Goal: Task Accomplishment & Management: Manage account settings

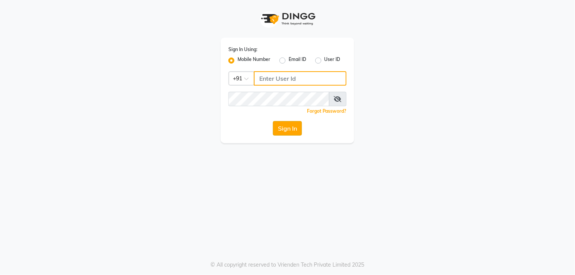
type input "9010101900"
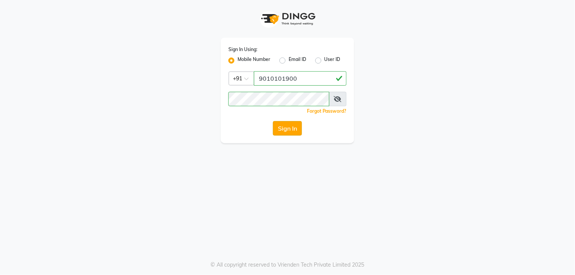
click at [287, 123] on button "Sign In" at bounding box center [287, 128] width 29 height 14
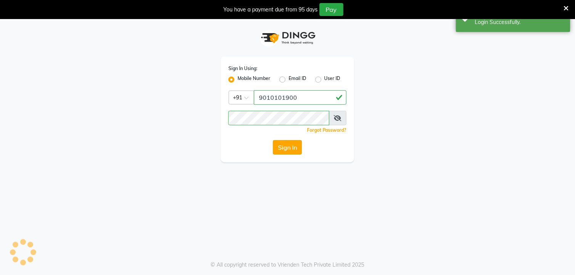
select select "service"
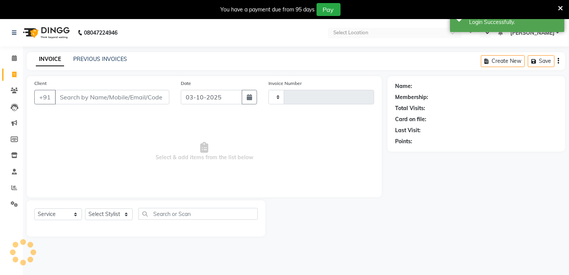
select select "en"
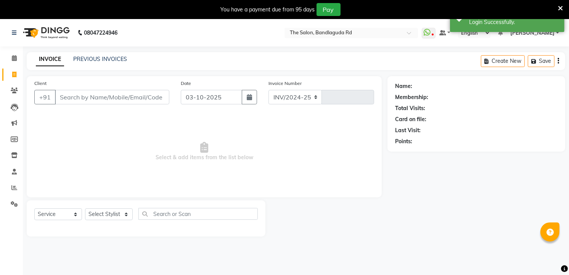
select select "5198"
type input "14593"
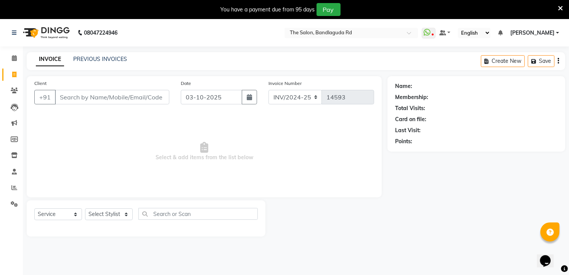
click at [264, 128] on span "Select & add items from the list below" at bounding box center [204, 152] width 340 height 76
drag, startPoint x: 264, startPoint y: 128, endPoint x: -2, endPoint y: 112, distance: 266.7
click at [0, 112] on html "08047224946 Select Location × The Salon, Bandlaguda Rd WhatsApp Status ✕ Status…" at bounding box center [284, 137] width 569 height 275
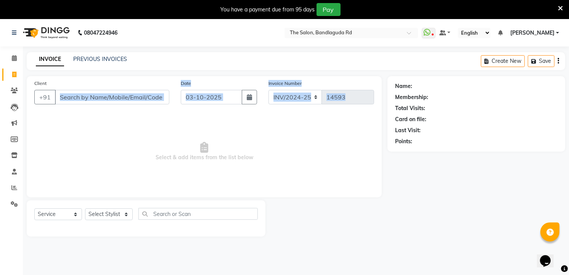
click at [0, 112] on html "08047224946 Select Location × The Salon, Bandlaguda Rd WhatsApp Status ✕ Status…" at bounding box center [284, 137] width 569 height 275
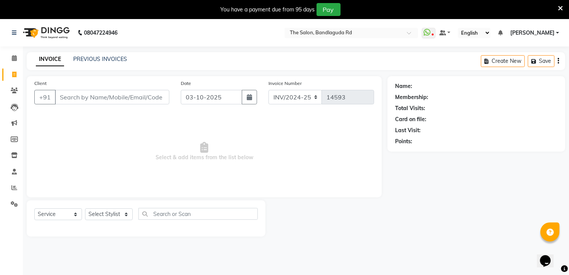
drag, startPoint x: -2, startPoint y: 112, endPoint x: 337, endPoint y: 252, distance: 366.4
click at [337, 252] on div "08047224946 Select Location × The Salon, Bandlaguda Rd WhatsApp Status ✕ Status…" at bounding box center [284, 156] width 569 height 275
click at [555, 8] on div "You have a payment due from 95 days Pay" at bounding box center [280, 9] width 555 height 13
click at [561, 9] on icon at bounding box center [560, 8] width 5 height 7
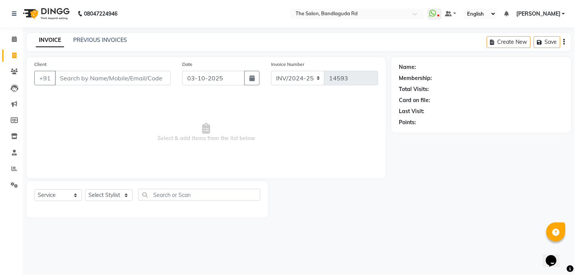
click at [119, 188] on div "Select Service Product Membership Package Voucher Prepaid Gift Card Select Styl…" at bounding box center [147, 200] width 241 height 36
click at [110, 199] on select "Select Stylist [PERSON_NAME] [PERSON_NAME] [PERSON_NAME] new [PERSON_NAME] [PER…" at bounding box center [109, 196] width 48 height 12
select select "63354"
click at [85, 190] on select "Select Stylist [PERSON_NAME] [PERSON_NAME] [PERSON_NAME] new [PERSON_NAME] [PER…" at bounding box center [109, 196] width 48 height 12
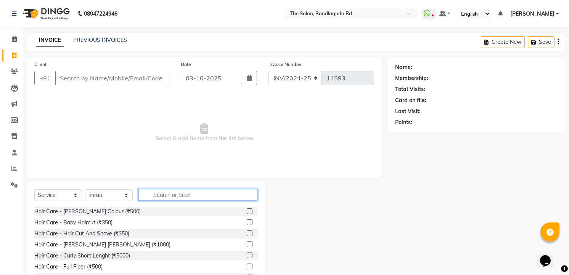
click at [178, 196] on input "text" at bounding box center [197, 195] width 119 height 12
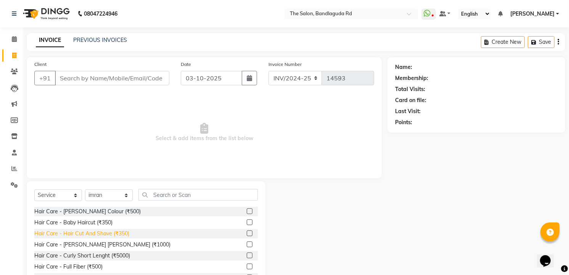
click at [112, 235] on div "Hair Care - Hair Cut And Shave (₹350)" at bounding box center [81, 234] width 95 height 8
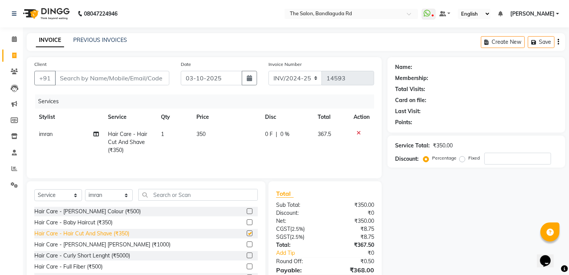
checkbox input "false"
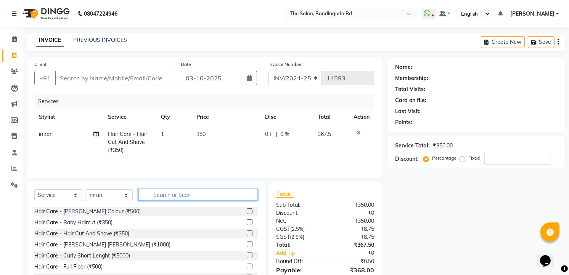
click at [169, 197] on input "text" at bounding box center [197, 195] width 119 height 12
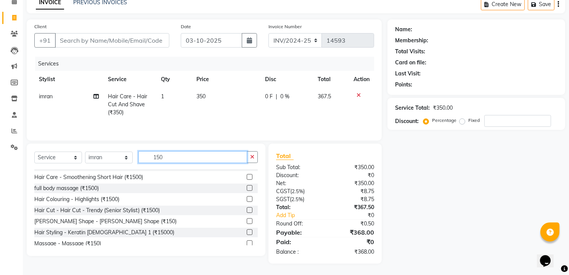
scroll to position [12, 0]
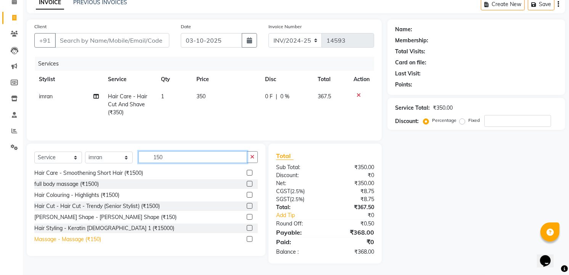
type input "150"
click at [88, 238] on div "Massage - Massage (₹150)" at bounding box center [67, 240] width 67 height 8
checkbox input "false"
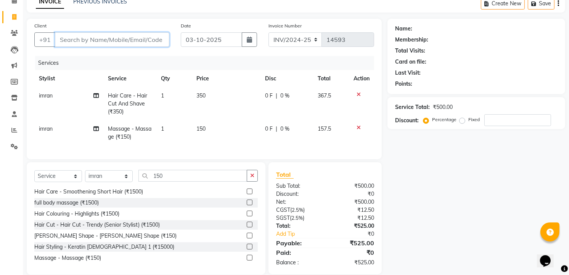
click at [144, 41] on input "Client" at bounding box center [112, 39] width 114 height 14
type input "8"
type input "0"
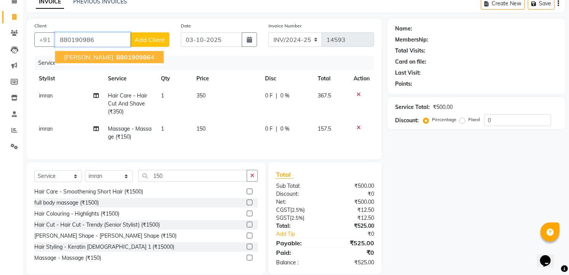
click at [116, 58] on span "880190986" at bounding box center [133, 57] width 34 height 8
type input "8801909864"
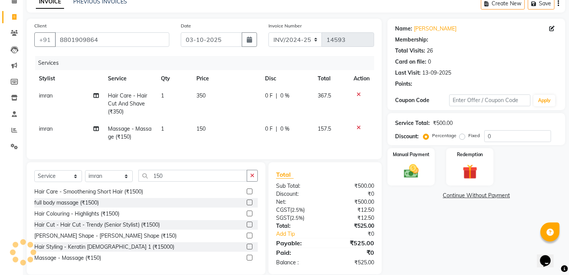
select select "2: Object"
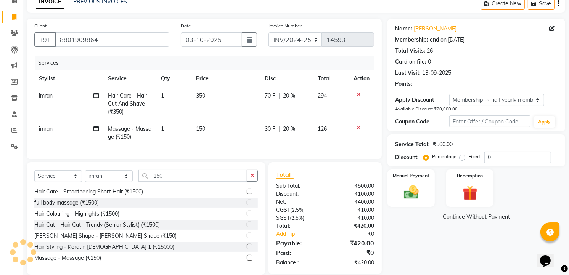
type input "20"
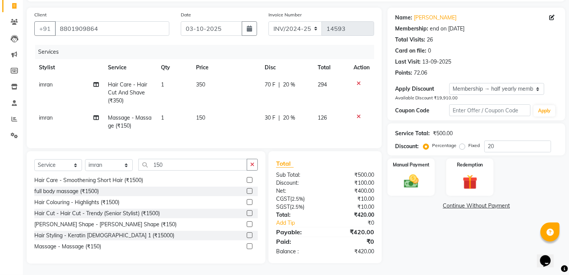
scroll to position [56, 0]
click at [415, 173] on img at bounding box center [411, 182] width 25 height 18
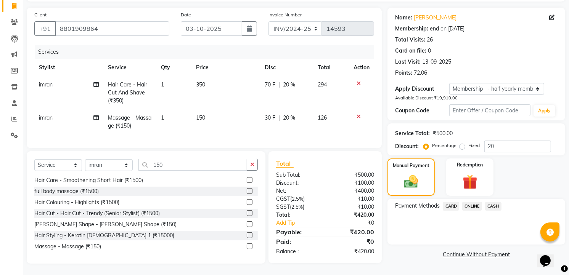
click at [474, 202] on span "ONLINE" at bounding box center [472, 206] width 20 height 9
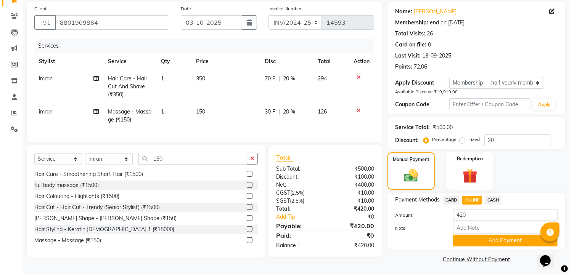
click at [492, 199] on span "CASH" at bounding box center [493, 200] width 16 height 9
click at [481, 214] on input "420" at bounding box center [505, 215] width 104 height 12
type input "410"
click at [482, 240] on button "Add Payment" at bounding box center [505, 241] width 104 height 12
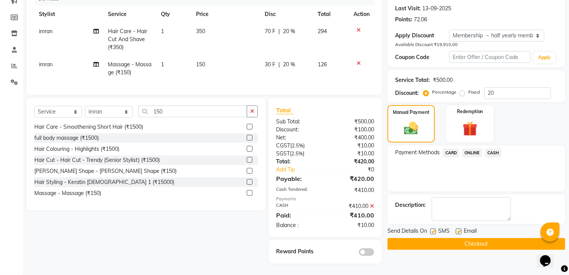
scroll to position [109, 0]
click at [482, 240] on button "Checkout" at bounding box center [476, 244] width 178 height 12
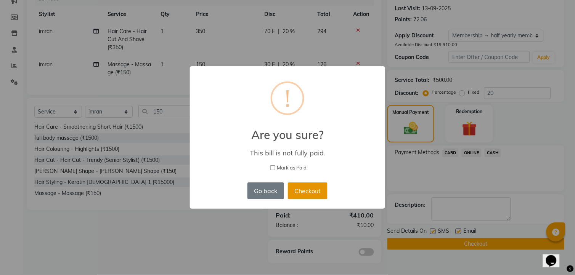
click at [307, 185] on button "Checkout" at bounding box center [308, 191] width 40 height 17
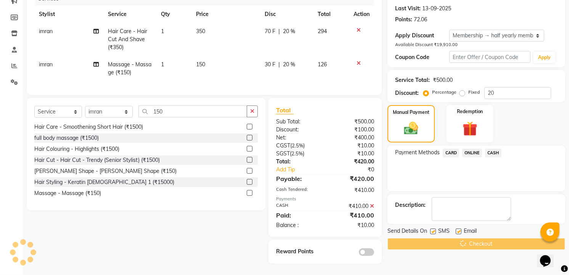
scroll to position [70, 0]
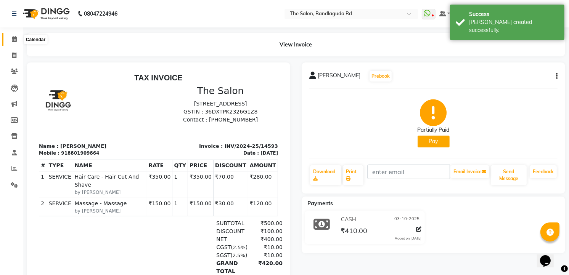
click at [13, 42] on icon at bounding box center [14, 39] width 5 height 6
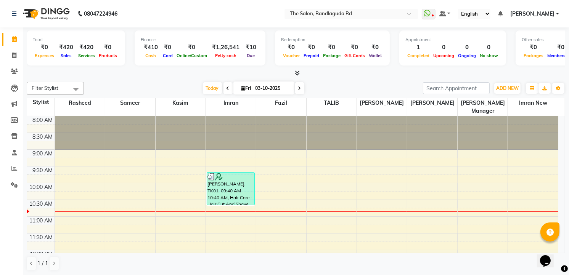
click at [13, 42] on icon at bounding box center [14, 39] width 5 height 6
click at [16, 56] on icon at bounding box center [14, 56] width 4 height 6
select select "service"
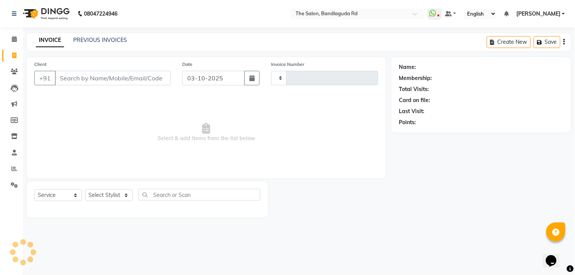
type input "14594"
select select "5198"
click at [101, 195] on select "Select Stylist [PERSON_NAME] [PERSON_NAME] [PERSON_NAME] new [PERSON_NAME] [PER…" at bounding box center [109, 196] width 48 height 12
select select "63354"
click at [85, 190] on select "Select Stylist [PERSON_NAME] [PERSON_NAME] [PERSON_NAME] new [PERSON_NAME] [PER…" at bounding box center [109, 196] width 48 height 12
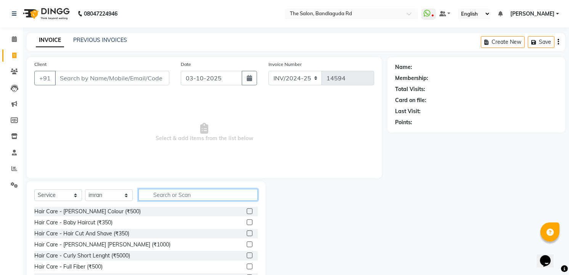
click at [169, 197] on input "text" at bounding box center [197, 195] width 119 height 12
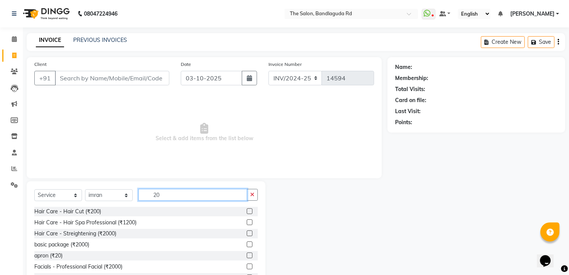
type input "2"
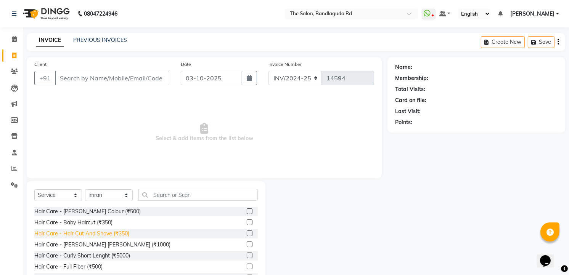
click at [117, 231] on div "Hair Care - Hair Cut And Shave (₹350)" at bounding box center [81, 234] width 95 height 8
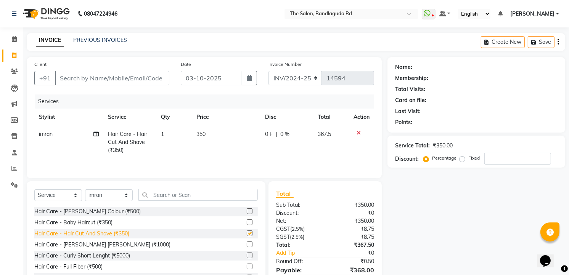
checkbox input "false"
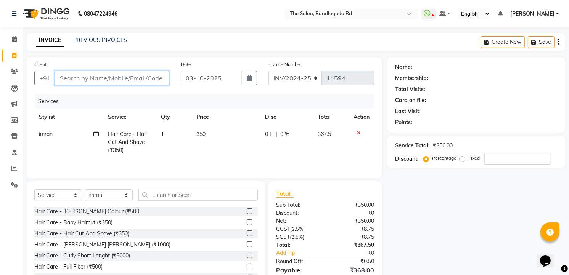
click at [137, 77] on input "Client" at bounding box center [112, 78] width 114 height 14
type input "9"
type input "0"
type input "9247784166"
click at [158, 78] on span "Add Client" at bounding box center [150, 78] width 30 height 8
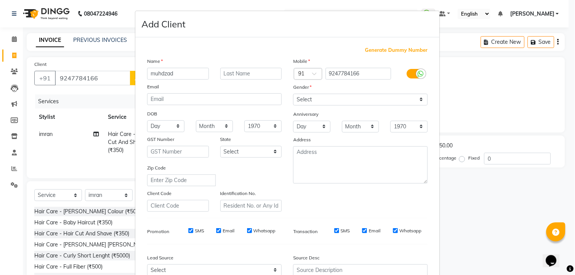
type input "muhdzad"
click at [327, 102] on select "Select [DEMOGRAPHIC_DATA] [DEMOGRAPHIC_DATA] Other Prefer Not To Say" at bounding box center [360, 100] width 135 height 12
select select "[DEMOGRAPHIC_DATA]"
click at [293, 94] on select "Select [DEMOGRAPHIC_DATA] [DEMOGRAPHIC_DATA] Other Prefer Not To Say" at bounding box center [360, 100] width 135 height 12
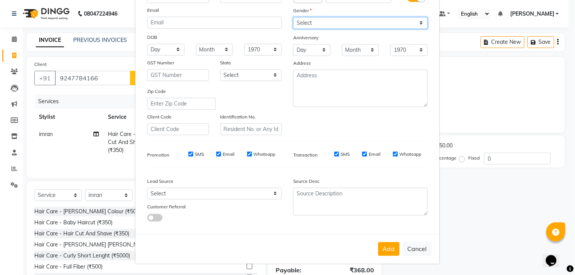
scroll to position [77, 0]
click at [381, 244] on button "Add" at bounding box center [388, 250] width 21 height 14
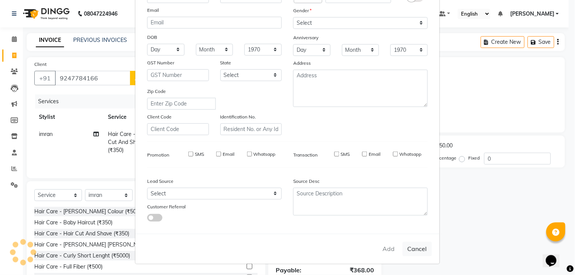
select select
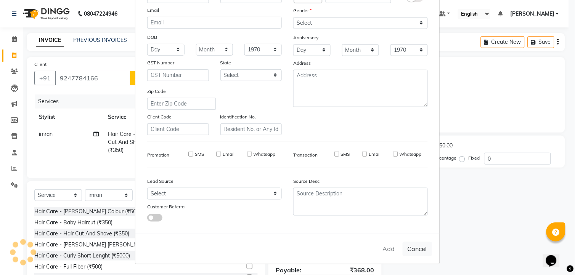
select select
checkbox input "false"
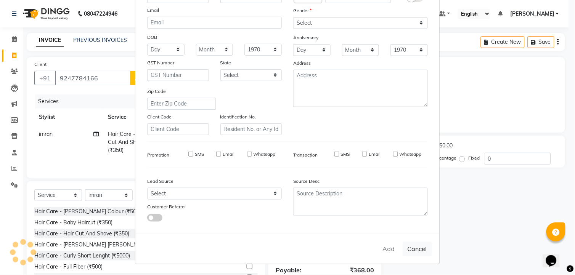
checkbox input "false"
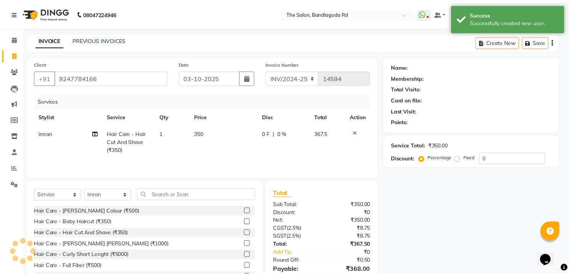
scroll to position [0, 0]
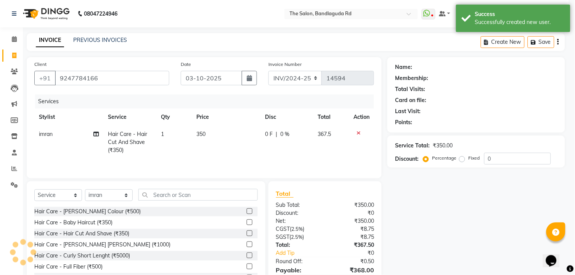
select select "1: Object"
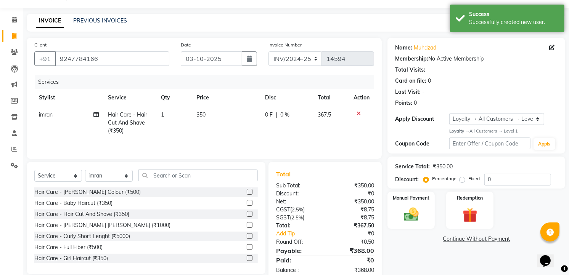
scroll to position [39, 0]
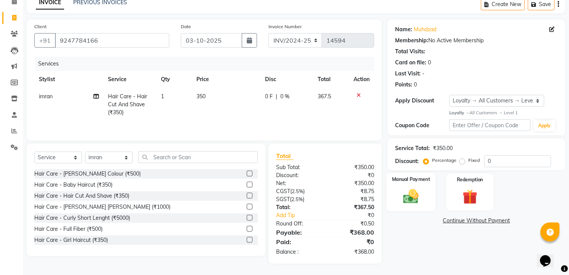
click at [408, 188] on img at bounding box center [411, 197] width 25 height 18
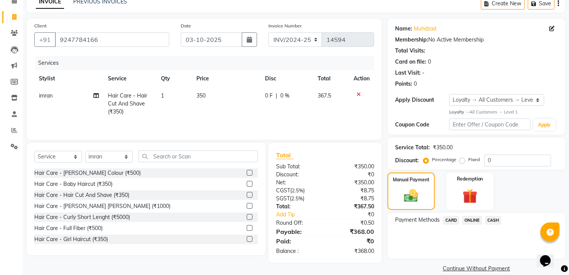
click at [488, 217] on span "CASH" at bounding box center [493, 220] width 16 height 9
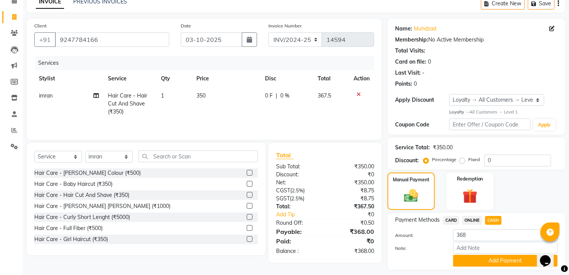
scroll to position [60, 0]
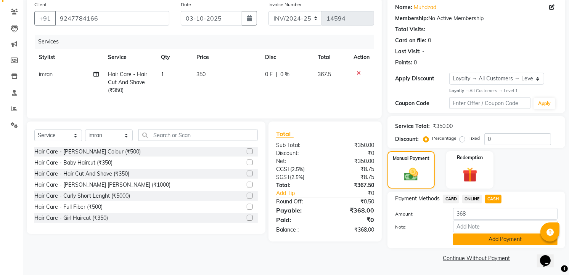
click at [495, 238] on button "Add Payment" at bounding box center [505, 240] width 104 height 12
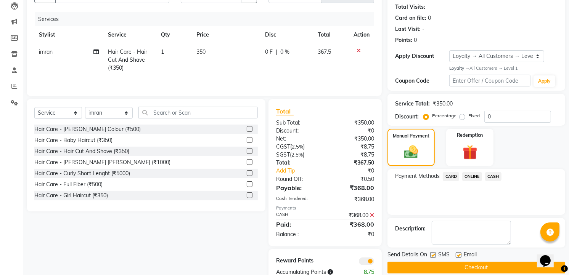
scroll to position [103, 0]
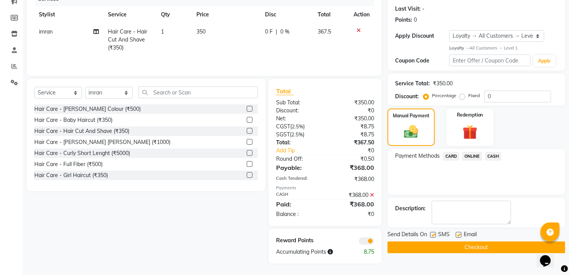
click at [497, 249] on button "Checkout" at bounding box center [476, 248] width 178 height 12
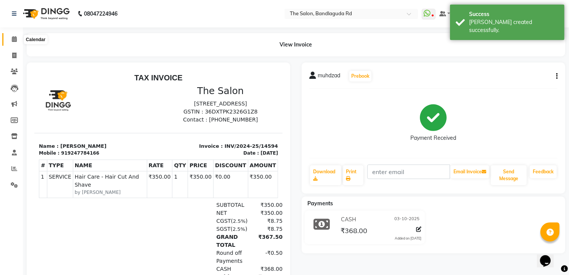
click at [10, 42] on span at bounding box center [14, 39] width 13 height 9
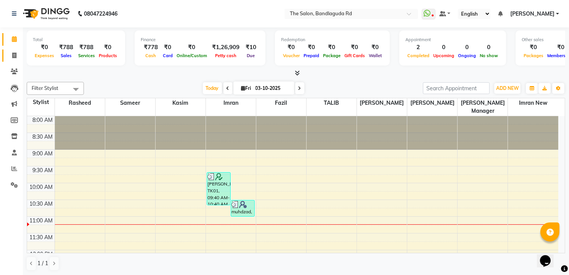
click at [13, 50] on link "Invoice" at bounding box center [11, 56] width 18 height 13
select select "service"
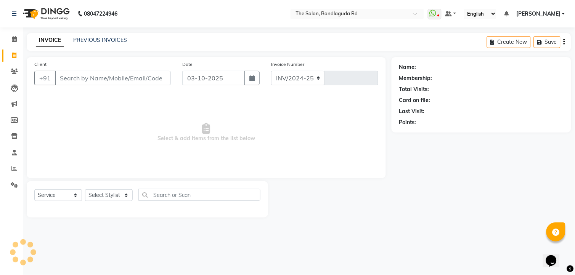
select select "5198"
type input "14595"
drag, startPoint x: 124, startPoint y: 200, endPoint x: 119, endPoint y: 196, distance: 6.3
click at [124, 200] on select "Select Stylist [PERSON_NAME] [PERSON_NAME] [PERSON_NAME] new [PERSON_NAME] [PER…" at bounding box center [109, 196] width 48 height 12
select select "49762"
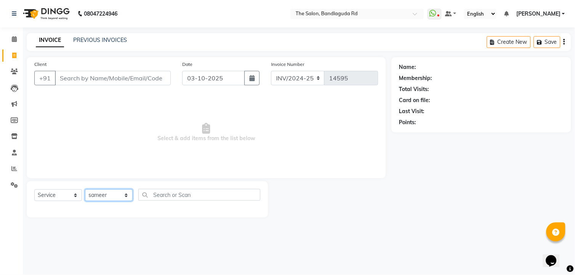
click at [85, 190] on select "Select Stylist [PERSON_NAME] [PERSON_NAME] [PERSON_NAME] new [PERSON_NAME] [PER…" at bounding box center [109, 196] width 48 height 12
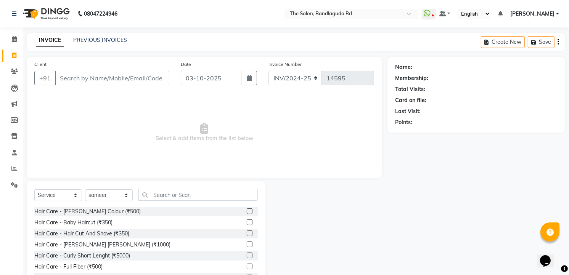
click at [183, 181] on div "Client +91 Date [DATE] Invoice Number INV/2024-25 V/2025 V/[PHONE_NUMBER] Selec…" at bounding box center [204, 175] width 367 height 237
click at [180, 198] on input "text" at bounding box center [197, 195] width 119 height 12
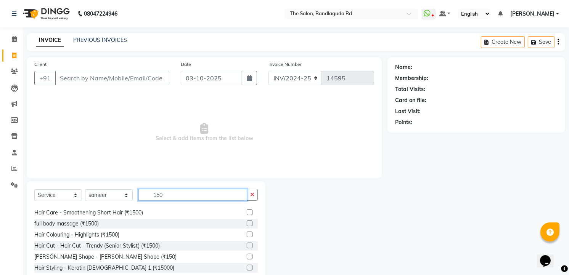
scroll to position [12, 0]
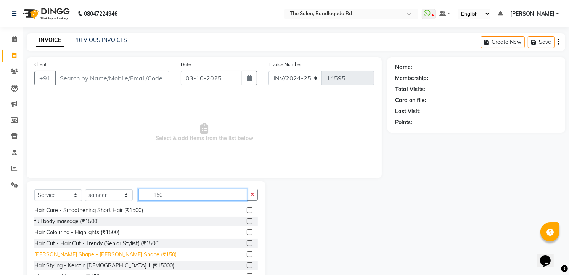
type input "150"
click at [114, 253] on div "[PERSON_NAME] Shape - [PERSON_NAME] Shape (₹150)" at bounding box center [105, 255] width 142 height 8
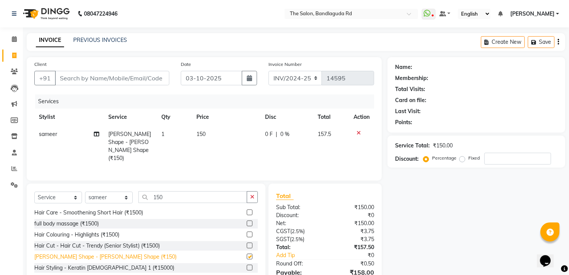
checkbox input "false"
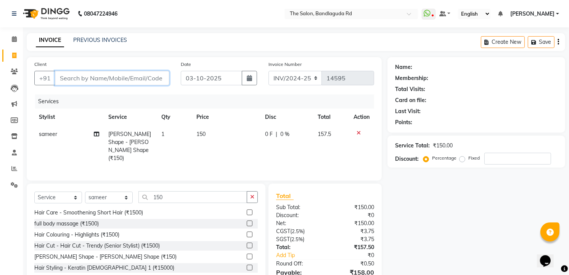
click at [155, 78] on input "Client" at bounding box center [112, 78] width 114 height 14
type input "8"
type input "0"
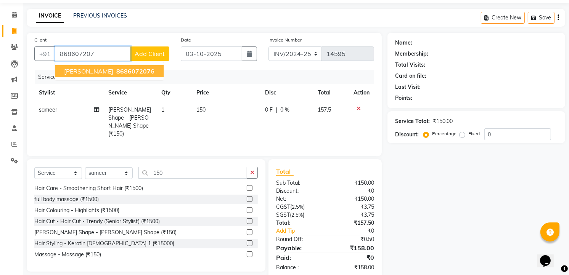
scroll to position [37, 0]
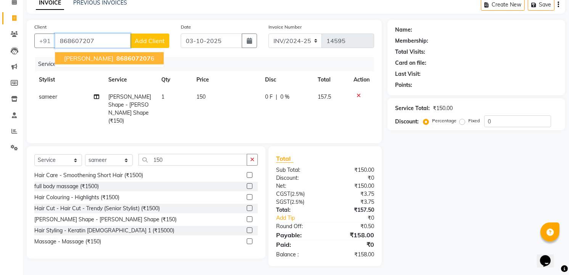
click at [116, 60] on span "868607207" at bounding box center [133, 59] width 34 height 8
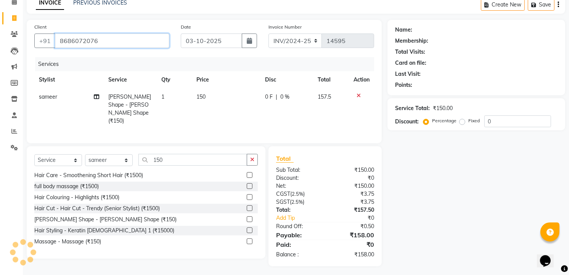
type input "8686072076"
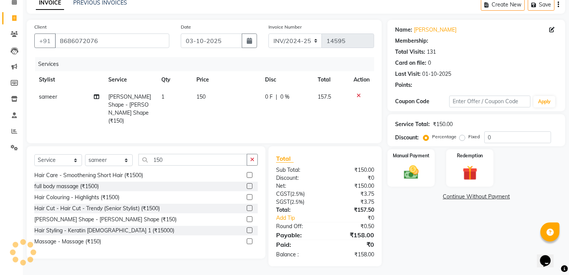
select select "2: Object"
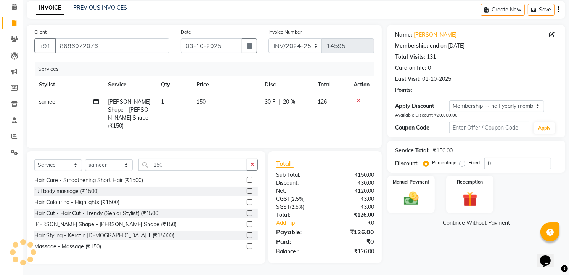
scroll to position [30, 0]
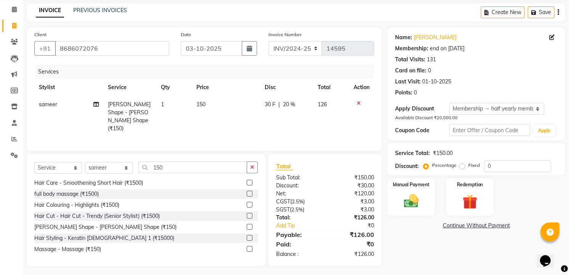
type input "20"
click at [395, 198] on div "Manual Payment" at bounding box center [411, 197] width 49 height 39
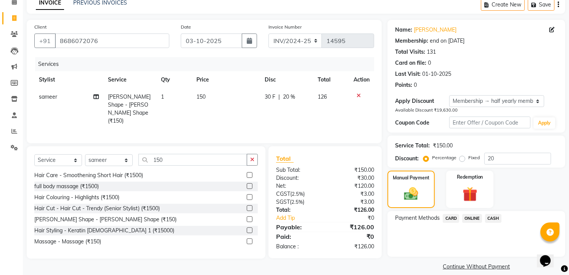
click at [473, 218] on span "ONLINE" at bounding box center [472, 218] width 20 height 9
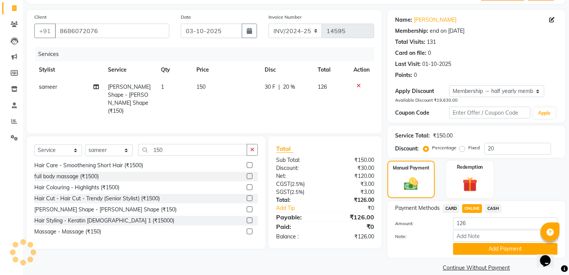
scroll to position [57, 0]
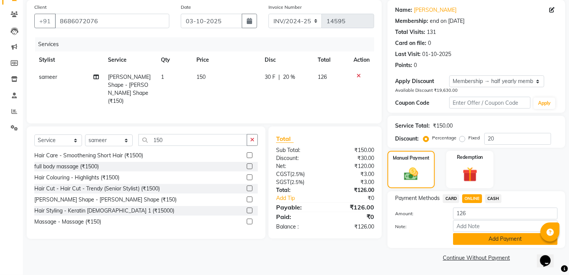
click at [468, 239] on button "Add Payment" at bounding box center [505, 239] width 104 height 12
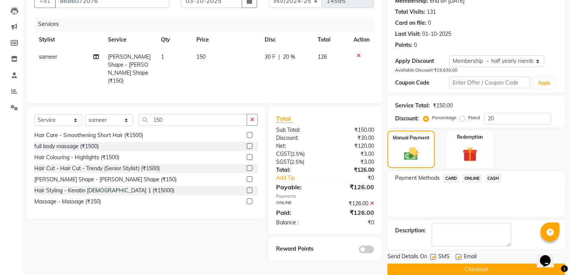
scroll to position [89, 0]
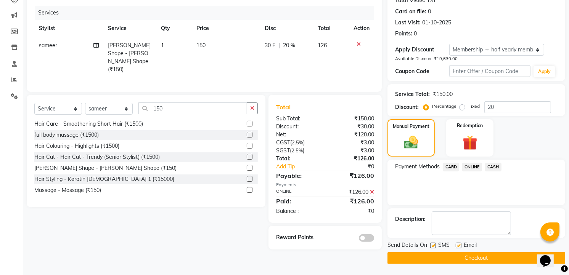
click at [484, 258] on button "Checkout" at bounding box center [476, 258] width 178 height 12
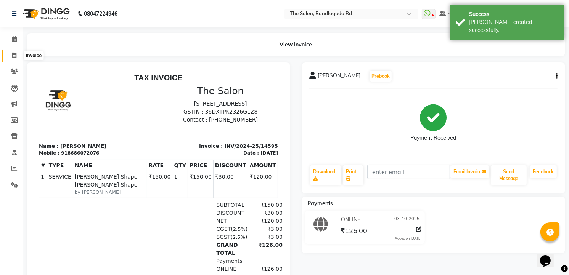
click at [15, 58] on icon at bounding box center [14, 56] width 4 height 6
select select "service"
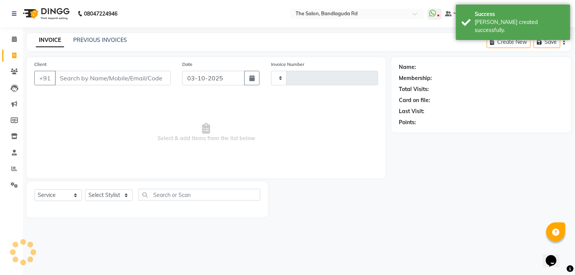
type input "14596"
select select "5198"
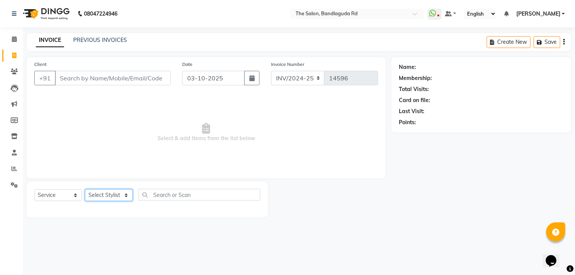
click at [130, 192] on select "Select Stylist [PERSON_NAME] [PERSON_NAME] [PERSON_NAME] new [PERSON_NAME] [PER…" at bounding box center [109, 196] width 48 height 12
select select "63353"
click at [85, 190] on select "Select Stylist [PERSON_NAME] [PERSON_NAME] [PERSON_NAME] new [PERSON_NAME] [PER…" at bounding box center [109, 196] width 48 height 12
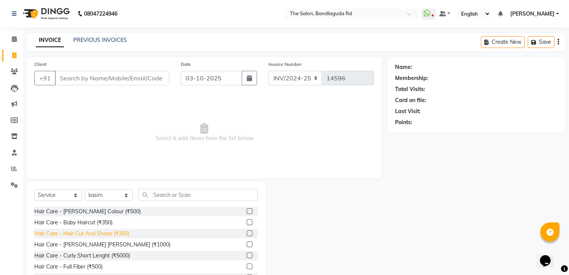
click at [116, 234] on div "Hair Care - Hair Cut And Shave (₹350)" at bounding box center [81, 234] width 95 height 8
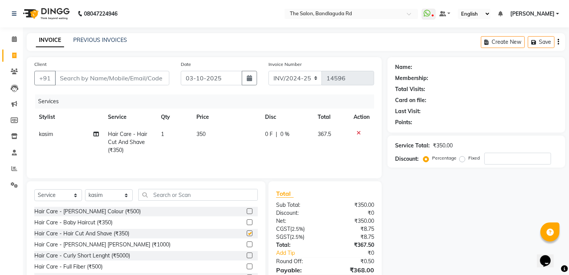
checkbox input "false"
click at [127, 81] on input "Client" at bounding box center [112, 78] width 114 height 14
type input "9"
type input "0"
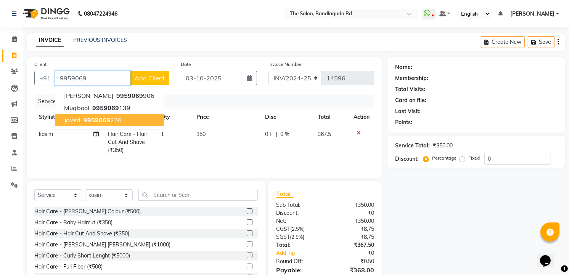
click at [104, 117] on span "9959069" at bounding box center [97, 120] width 27 height 8
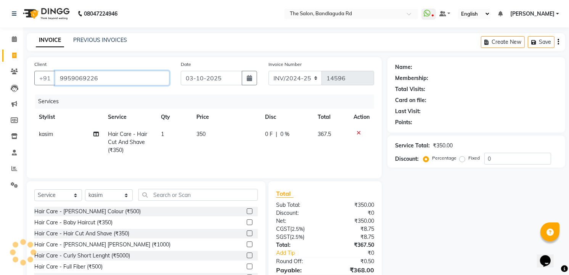
type input "9959069226"
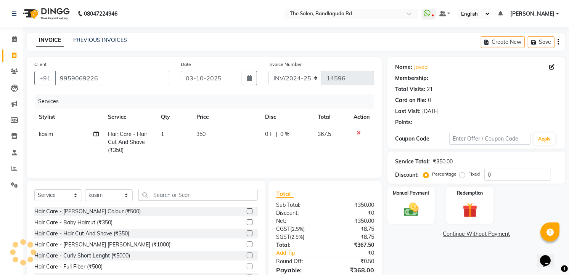
select select "1: Object"
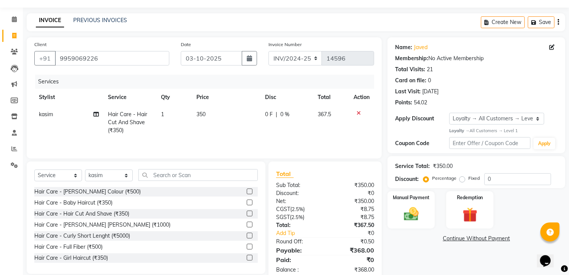
scroll to position [39, 0]
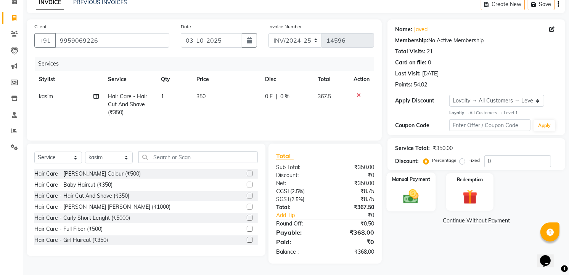
click at [420, 191] on img at bounding box center [411, 197] width 25 height 18
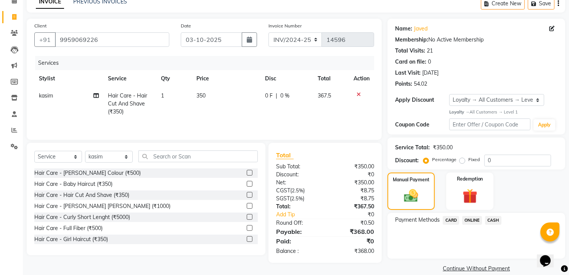
click at [494, 220] on span "CASH" at bounding box center [493, 220] width 16 height 9
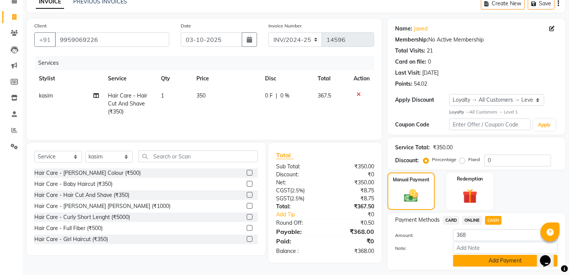
click at [496, 261] on button "Add Payment" at bounding box center [505, 261] width 104 height 12
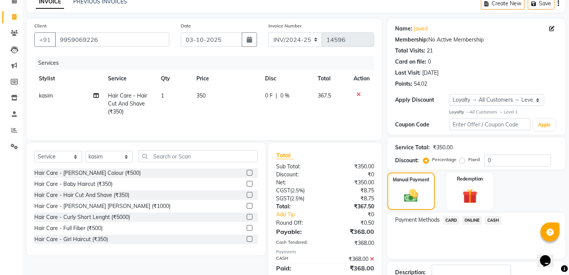
scroll to position [103, 0]
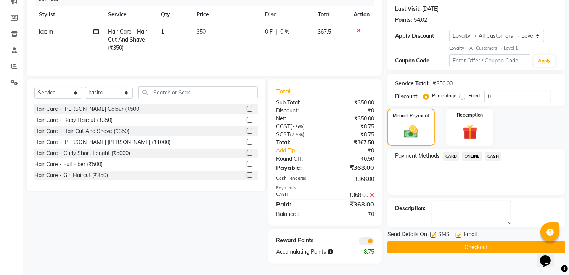
click at [498, 245] on button "Checkout" at bounding box center [476, 248] width 178 height 12
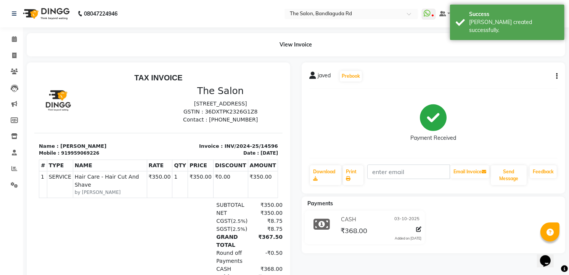
click at [46, 11] on img at bounding box center [45, 13] width 52 height 21
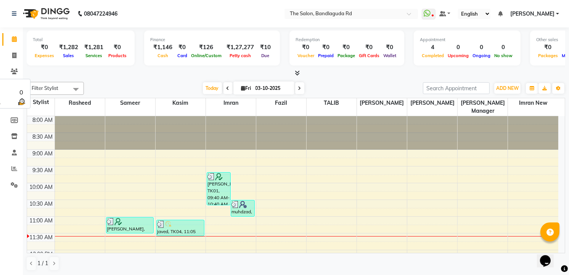
scroll to position [0, 0]
click at [13, 61] on link "Invoice" at bounding box center [11, 55] width 18 height 13
select select "service"
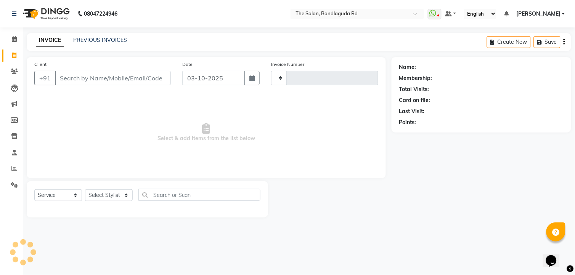
type input "14597"
select select "5198"
click at [123, 192] on select "Select Stylist [PERSON_NAME] [PERSON_NAME] [PERSON_NAME] new [PERSON_NAME] [PER…" at bounding box center [109, 196] width 48 height 12
select select "93197"
click at [85, 190] on select "Select Stylist [PERSON_NAME] [PERSON_NAME] [PERSON_NAME] new [PERSON_NAME] [PER…" at bounding box center [109, 196] width 48 height 12
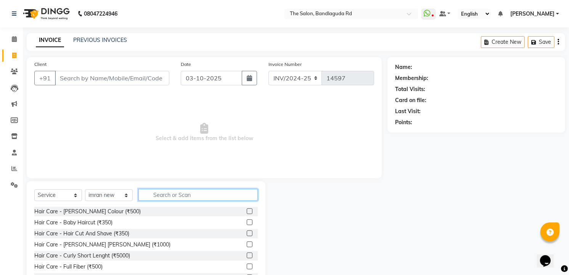
click at [196, 198] on input "text" at bounding box center [197, 195] width 119 height 12
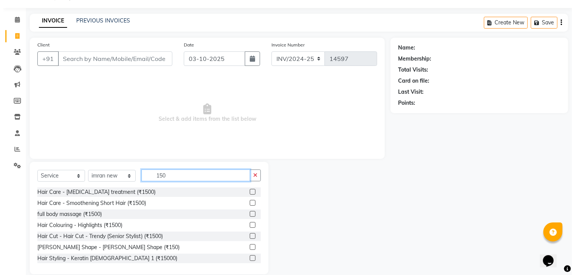
scroll to position [30, 0]
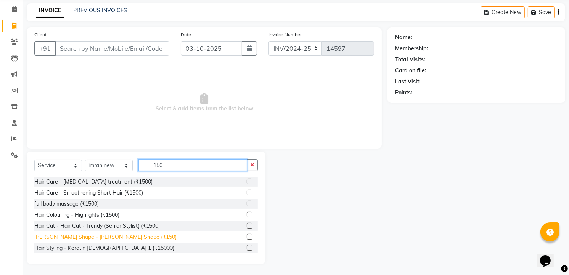
type input "150"
click at [89, 235] on div "[PERSON_NAME] Shape - [PERSON_NAME] Shape (₹150)" at bounding box center [105, 237] width 142 height 8
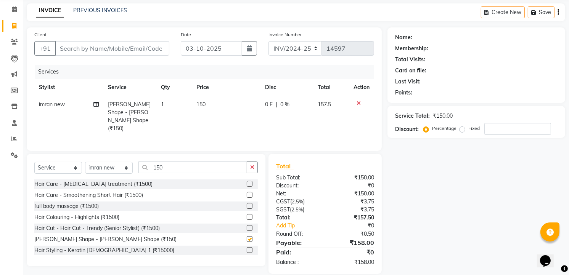
checkbox input "false"
click at [101, 45] on input "Client" at bounding box center [112, 48] width 114 height 14
type input "9"
type input "0"
type input "9895638485"
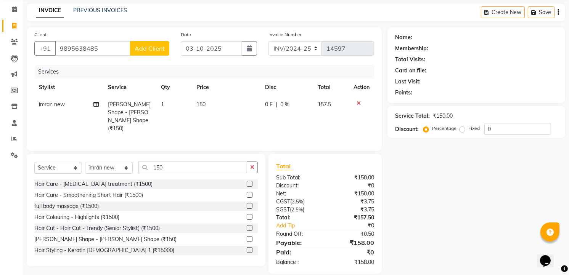
click at [161, 43] on button "Add Client" at bounding box center [149, 48] width 39 height 14
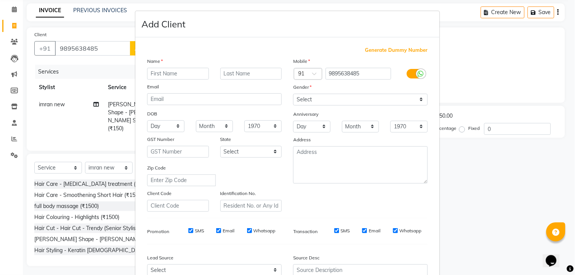
click at [157, 74] on input "text" at bounding box center [178, 74] width 62 height 12
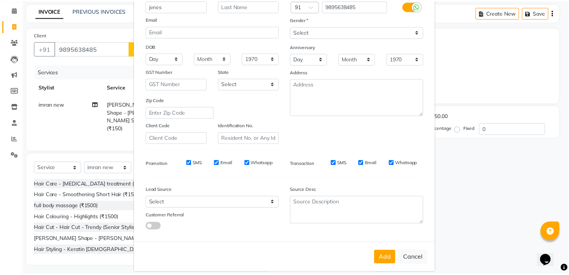
scroll to position [77, 0]
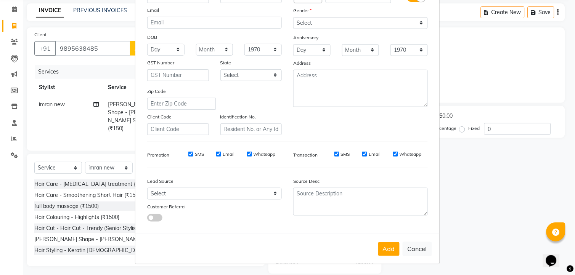
type input "jenes"
click at [343, 24] on select "Select [DEMOGRAPHIC_DATA] [DEMOGRAPHIC_DATA] Other Prefer Not To Say" at bounding box center [360, 23] width 135 height 12
select select "[DEMOGRAPHIC_DATA]"
click at [293, 17] on select "Select [DEMOGRAPHIC_DATA] [DEMOGRAPHIC_DATA] Other Prefer Not To Say" at bounding box center [360, 23] width 135 height 12
click at [395, 249] on button "Add" at bounding box center [388, 250] width 21 height 14
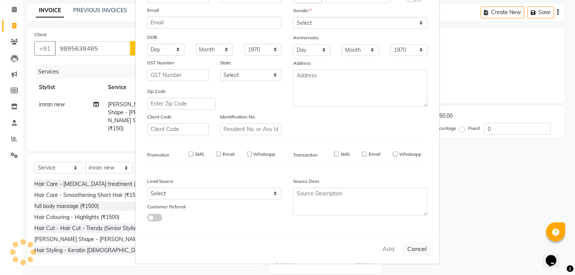
select select
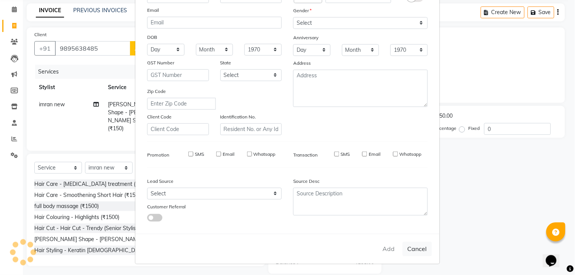
select select
checkbox input "false"
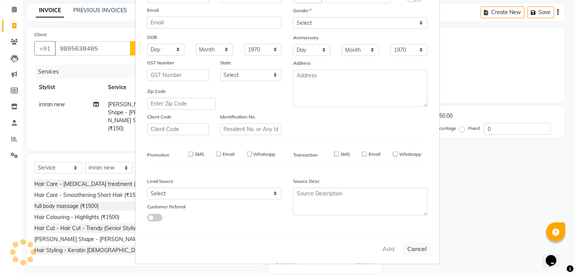
checkbox input "false"
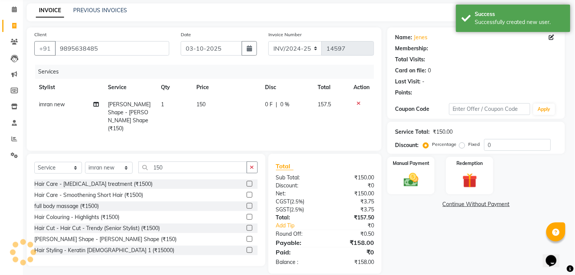
select select "1: Object"
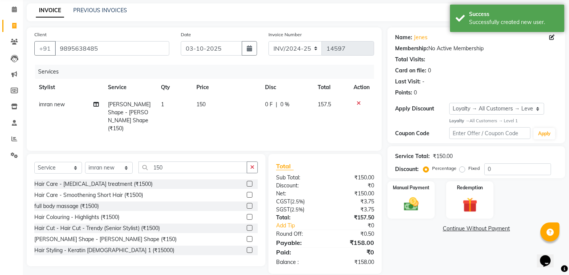
scroll to position [37, 0]
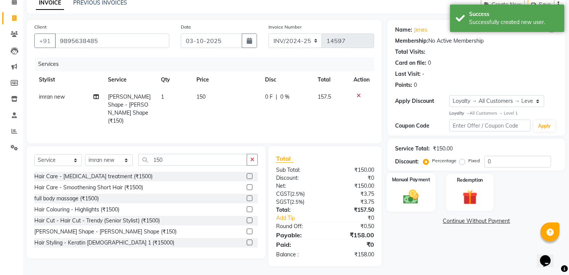
click at [396, 205] on div "Manual Payment" at bounding box center [411, 192] width 49 height 39
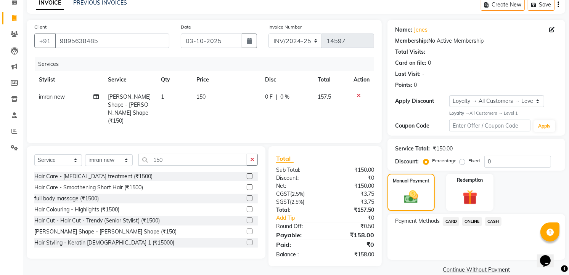
click at [494, 223] on span "CASH" at bounding box center [493, 221] width 16 height 9
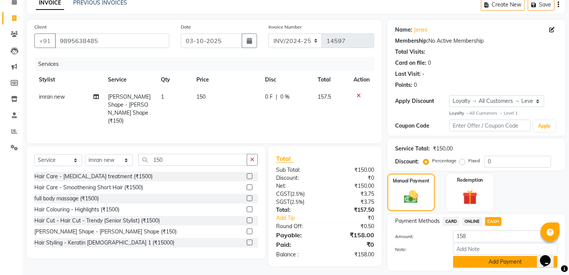
click at [502, 259] on button "Add Payment" at bounding box center [505, 262] width 104 height 12
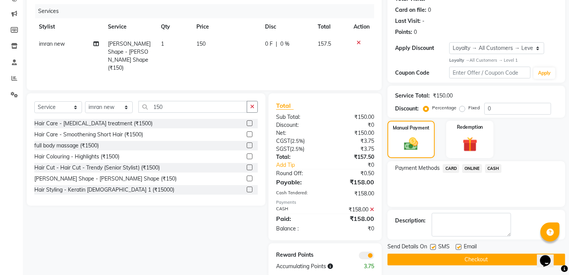
scroll to position [102, 0]
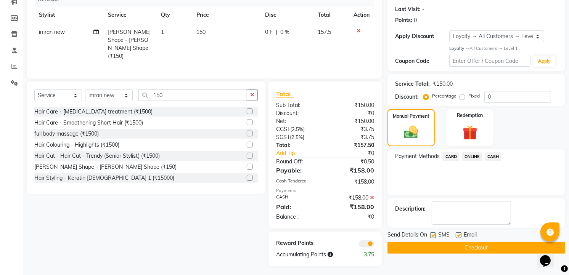
click at [502, 249] on button "Checkout" at bounding box center [476, 248] width 178 height 12
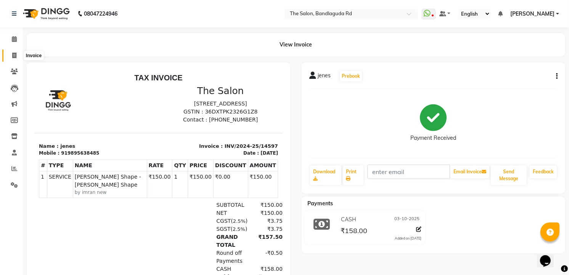
click at [10, 55] on span at bounding box center [14, 55] width 13 height 9
select select "service"
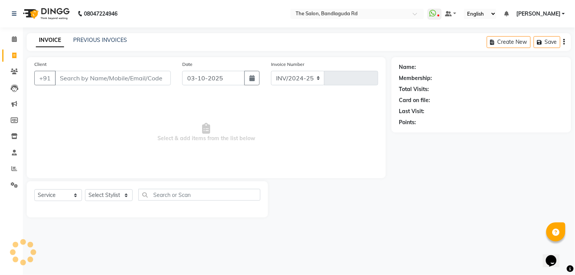
select select "5198"
type input "14598"
click at [93, 200] on select "Select Stylist [PERSON_NAME] [PERSON_NAME] [PERSON_NAME] new [PERSON_NAME] [PER…" at bounding box center [109, 196] width 48 height 12
select select "91765"
click at [85, 190] on select "Select Stylist [PERSON_NAME] [PERSON_NAME] [PERSON_NAME] new [PERSON_NAME] [PER…" at bounding box center [109, 196] width 48 height 12
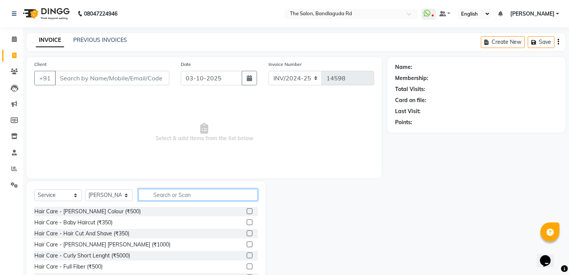
click at [193, 190] on input "text" at bounding box center [197, 195] width 119 height 12
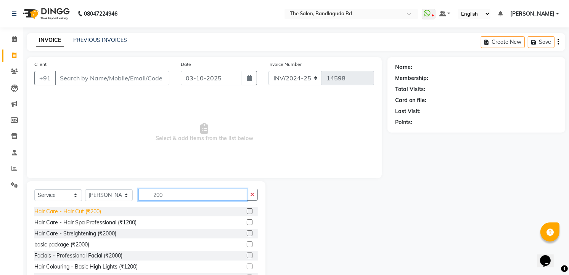
type input "200"
click at [75, 210] on div "Hair Care - Hair Cut (₹200)" at bounding box center [67, 212] width 67 height 8
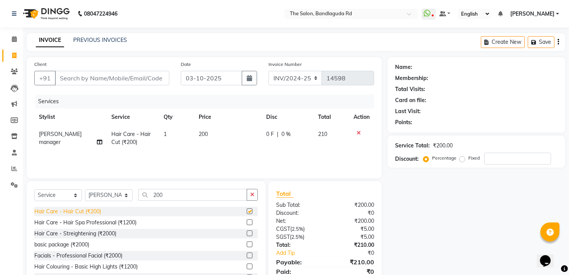
checkbox input "false"
click at [117, 75] on input "Client" at bounding box center [112, 78] width 114 height 14
type input "9"
type input "0"
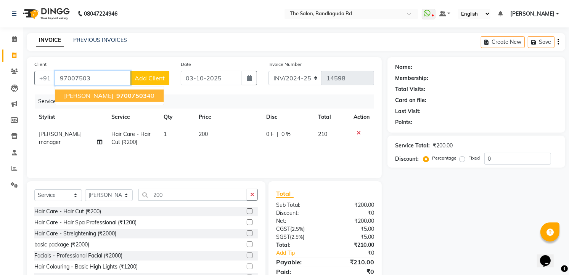
click at [116, 96] on span "97007503" at bounding box center [131, 96] width 31 height 8
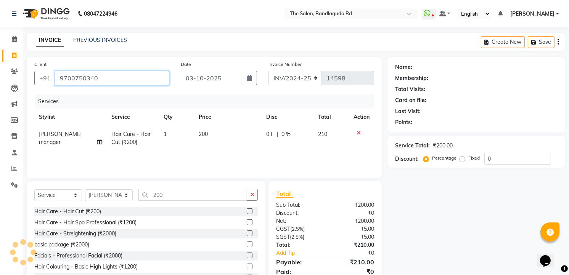
type input "9700750340"
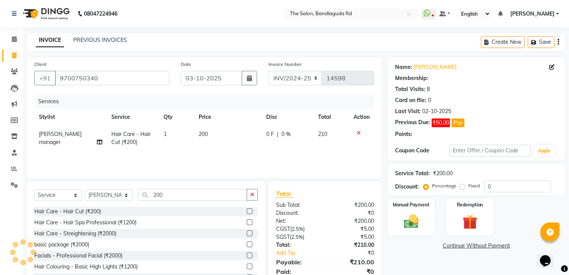
select select "1: Object"
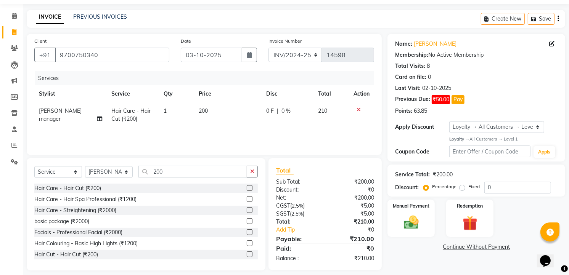
scroll to position [30, 0]
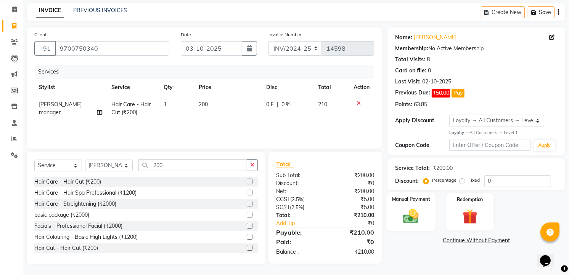
click at [414, 208] on img at bounding box center [411, 216] width 25 height 18
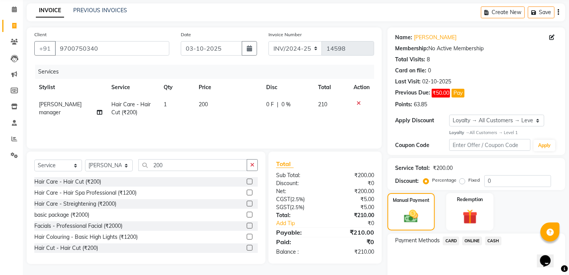
click at [498, 246] on div "CASH" at bounding box center [491, 242] width 19 height 10
click at [498, 243] on span "CASH" at bounding box center [493, 241] width 16 height 9
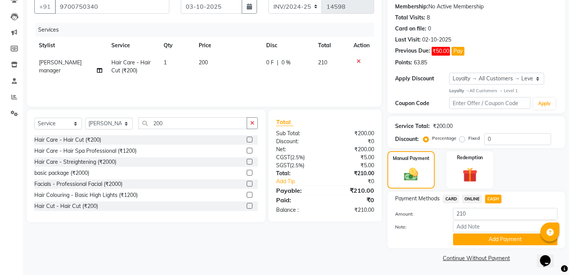
click at [498, 241] on button "Add Payment" at bounding box center [505, 240] width 104 height 12
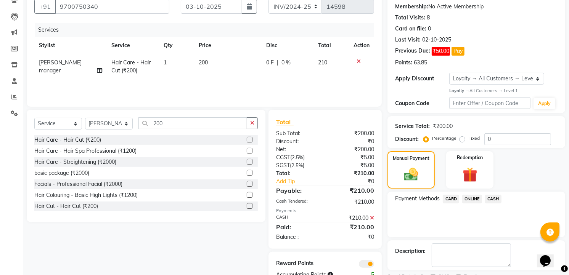
scroll to position [104, 0]
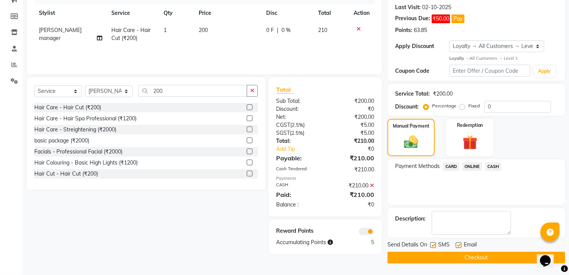
drag, startPoint x: 474, startPoint y: 262, endPoint x: 479, endPoint y: 260, distance: 5.3
click at [479, 260] on button "Checkout" at bounding box center [476, 258] width 178 height 12
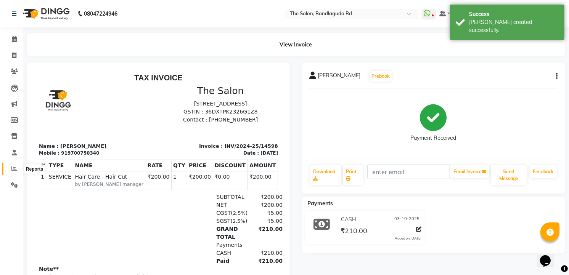
click at [11, 167] on icon at bounding box center [14, 169] width 6 height 6
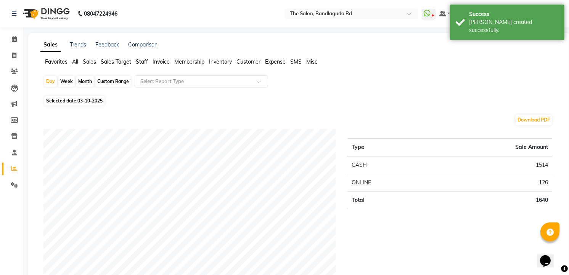
click at [85, 78] on div "Month" at bounding box center [85, 81] width 18 height 11
select select "10"
select select "2025"
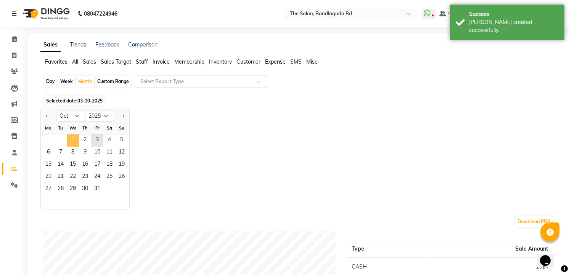
click at [74, 138] on span "1" at bounding box center [73, 141] width 12 height 12
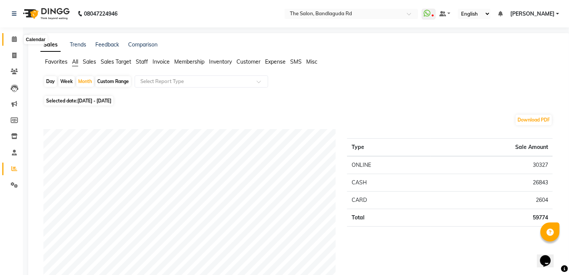
click at [11, 43] on span at bounding box center [14, 39] width 13 height 9
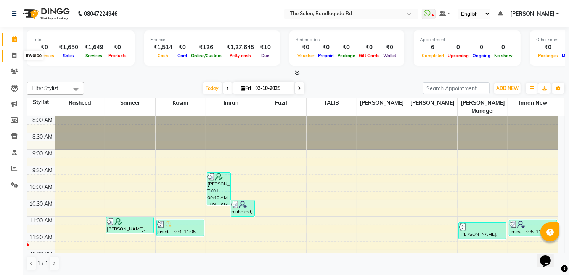
click at [17, 55] on span at bounding box center [14, 55] width 13 height 9
select select "service"
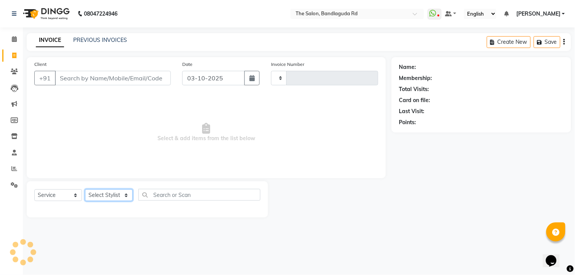
click at [106, 198] on select "Select Stylist [PERSON_NAME] [PERSON_NAME] [PERSON_NAME] new [PERSON_NAME] [PER…" at bounding box center [109, 196] width 48 height 12
type input "14599"
select select "5198"
select select "63354"
click at [85, 190] on select "Select Stylist [PERSON_NAME] [PERSON_NAME] [PERSON_NAME] new [PERSON_NAME] [PER…" at bounding box center [109, 196] width 48 height 12
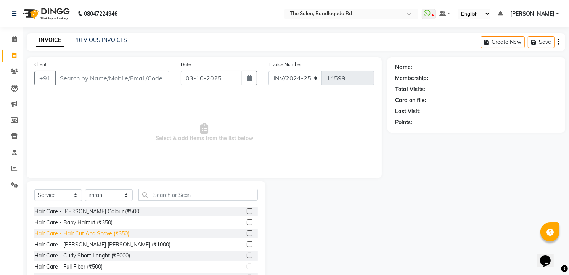
click at [119, 230] on div "Hair Care - Hair Cut And Shave (₹350)" at bounding box center [81, 234] width 95 height 8
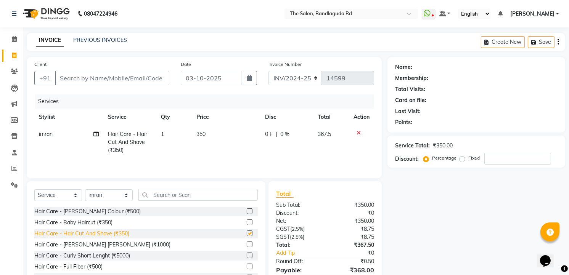
checkbox input "false"
click at [138, 70] on div "Client +91" at bounding box center [102, 75] width 146 height 31
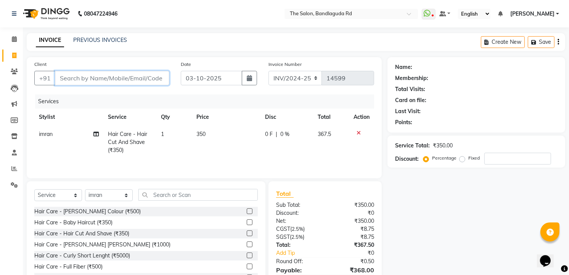
click at [136, 75] on input "Client" at bounding box center [112, 78] width 114 height 14
type input "6"
type input "0"
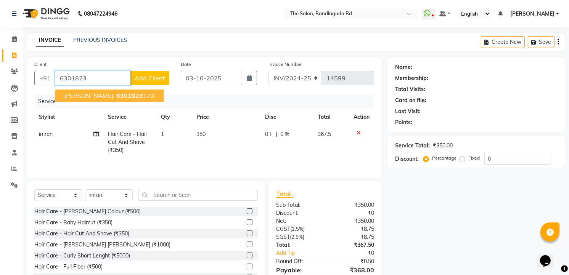
click at [125, 96] on span "6301823" at bounding box center [129, 96] width 27 height 8
type input "6301823173"
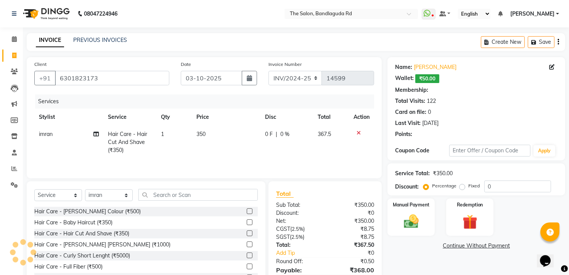
select select "2: Object"
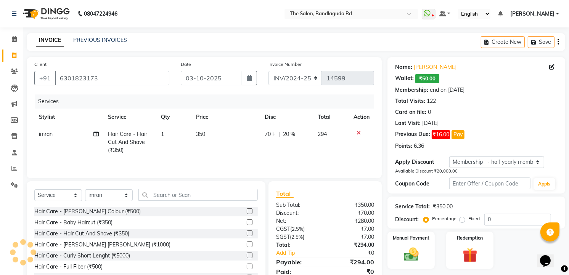
type input "20"
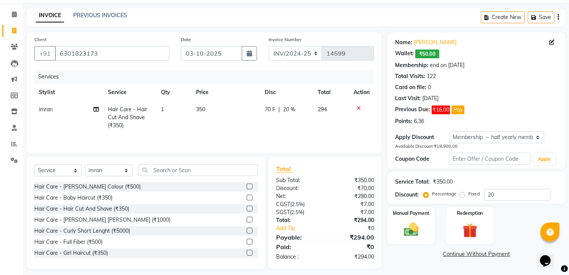
scroll to position [31, 0]
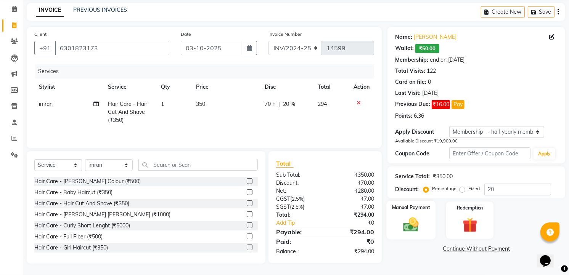
click at [407, 220] on img at bounding box center [411, 225] width 25 height 18
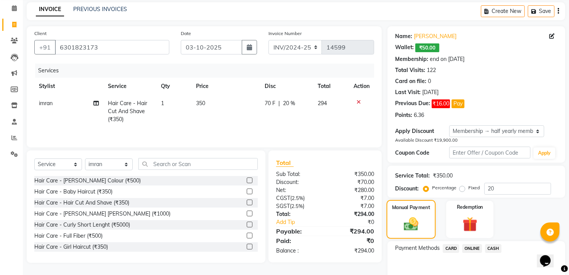
scroll to position [69, 0]
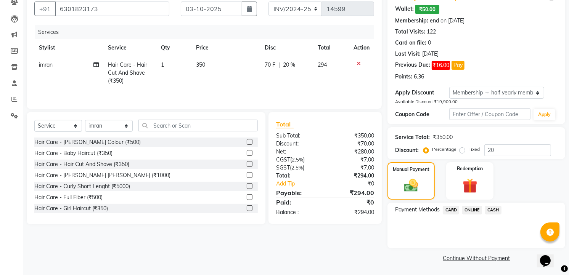
click at [473, 211] on span "ONLINE" at bounding box center [472, 210] width 20 height 9
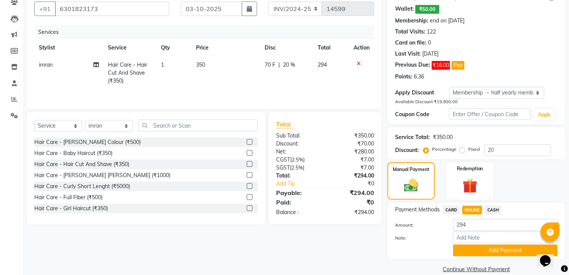
scroll to position [81, 0]
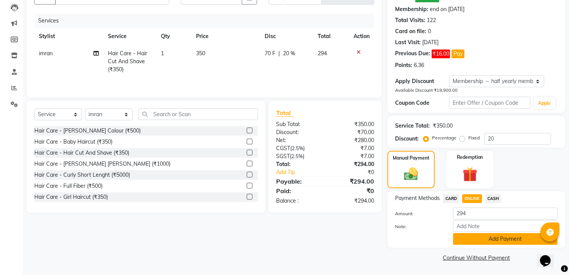
click at [473, 237] on button "Add Payment" at bounding box center [505, 239] width 104 height 12
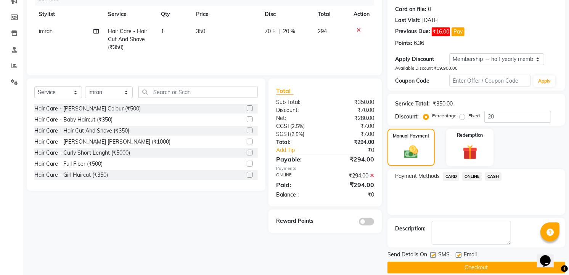
scroll to position [113, 0]
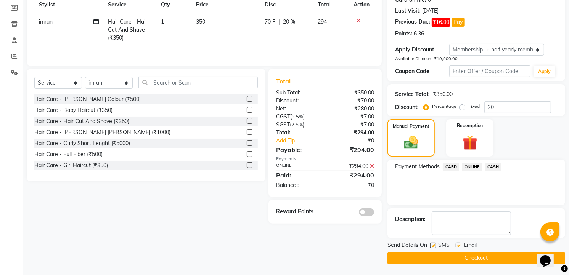
click at [471, 258] on button "Checkout" at bounding box center [476, 258] width 178 height 12
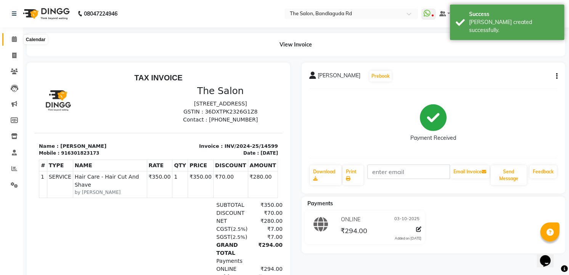
click at [13, 36] on icon at bounding box center [14, 39] width 5 height 6
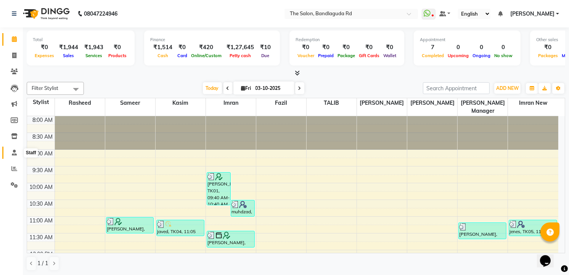
click at [16, 154] on span at bounding box center [14, 153] width 13 height 9
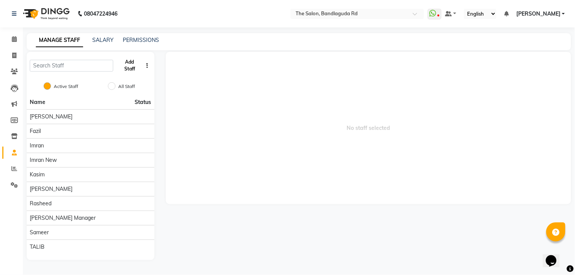
click at [124, 69] on button "Add Staff" at bounding box center [129, 66] width 26 height 20
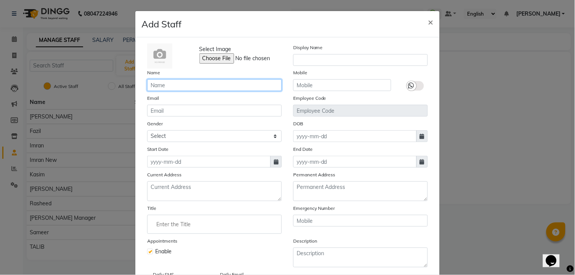
click at [178, 86] on input "text" at bounding box center [214, 85] width 135 height 12
click at [216, 83] on input "sameer junior" at bounding box center [214, 85] width 135 height 12
type input "sameer new"
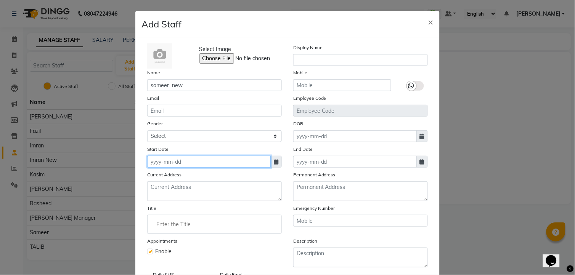
click at [210, 162] on input at bounding box center [209, 162] width 124 height 12
select select "10"
select select "2025"
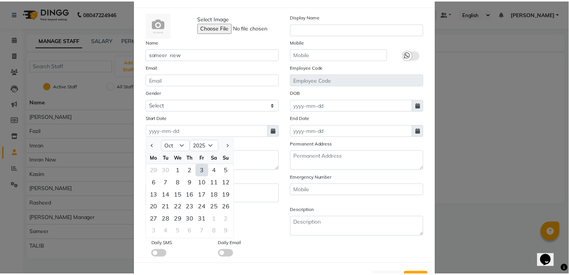
scroll to position [62, 0]
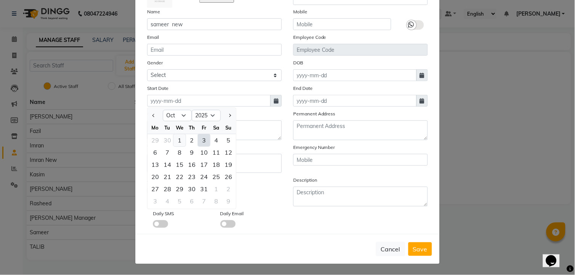
click at [181, 140] on div "1" at bounding box center [180, 140] width 12 height 12
type input "01-10-2025"
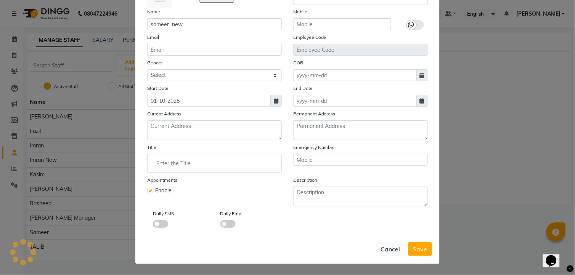
drag, startPoint x: 416, startPoint y: 244, endPoint x: 416, endPoint y: 249, distance: 5.0
click at [416, 248] on button "Save" at bounding box center [420, 250] width 24 height 14
checkbox input "false"
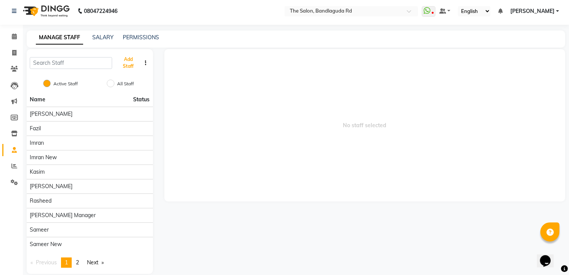
scroll to position [0, 0]
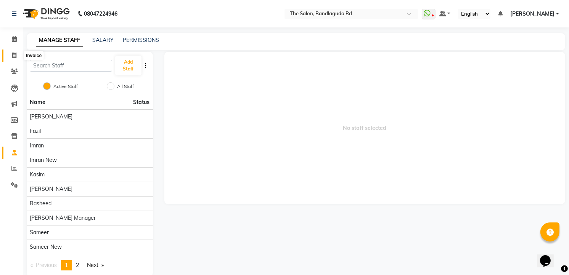
click at [14, 56] on icon at bounding box center [14, 56] width 4 height 6
select select "service"
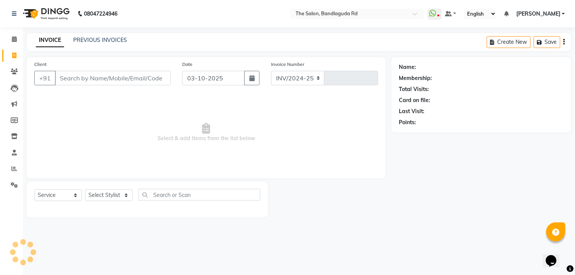
select select "5198"
type input "14600"
click at [111, 197] on select "Select Stylist [PERSON_NAME] [PERSON_NAME] [PERSON_NAME] new [PERSON_NAME] [PER…" at bounding box center [109, 196] width 48 height 12
select select "63353"
click at [85, 190] on select "Select Stylist [PERSON_NAME] [PERSON_NAME] [PERSON_NAME] new [PERSON_NAME] [PER…" at bounding box center [109, 196] width 48 height 12
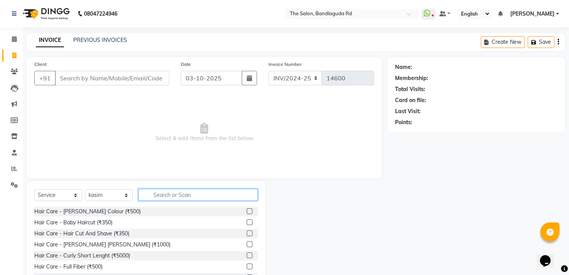
click at [167, 196] on input "text" at bounding box center [197, 195] width 119 height 12
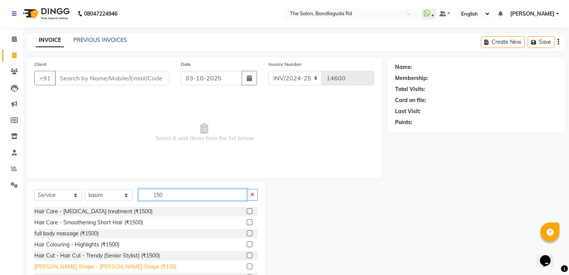
type input "150"
click at [85, 268] on div "[PERSON_NAME] Shape - [PERSON_NAME] Shape (₹150)" at bounding box center [105, 267] width 142 height 8
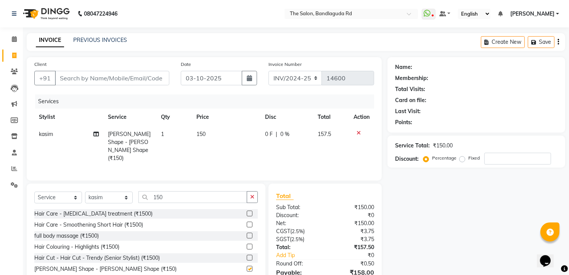
checkbox input "false"
click at [153, 71] on input "Client" at bounding box center [112, 78] width 114 height 14
type input "9"
type input "0"
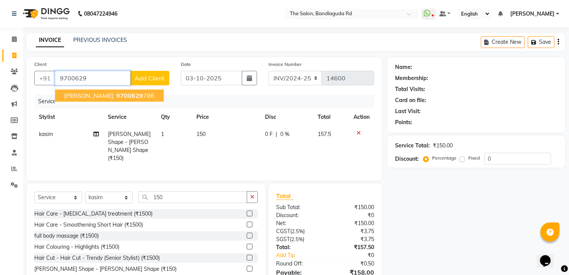
click at [129, 92] on span "9700629" at bounding box center [129, 96] width 27 height 8
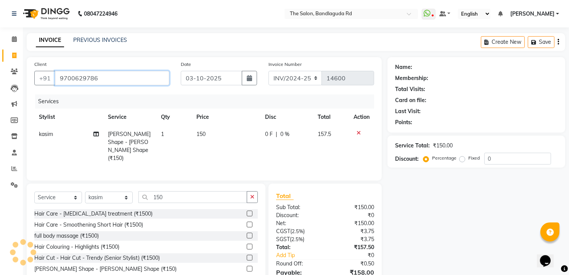
type input "9700629786"
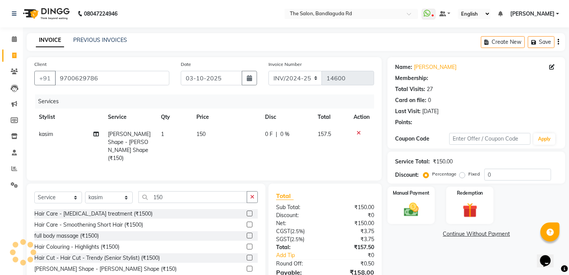
select select "2: Object"
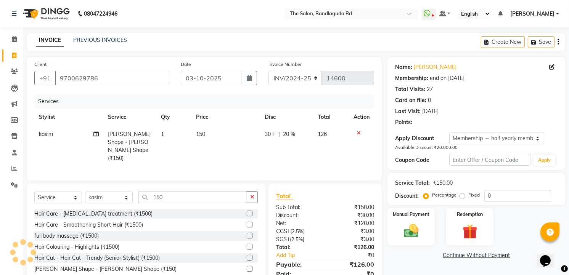
type input "20"
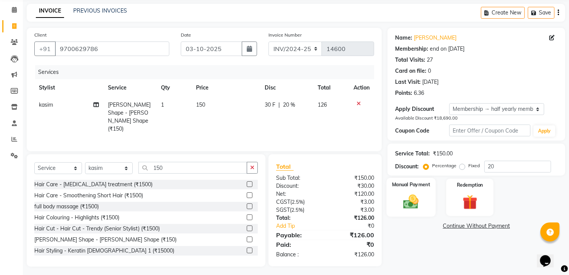
scroll to position [30, 0]
click at [398, 196] on div "Manual Payment" at bounding box center [411, 197] width 49 height 39
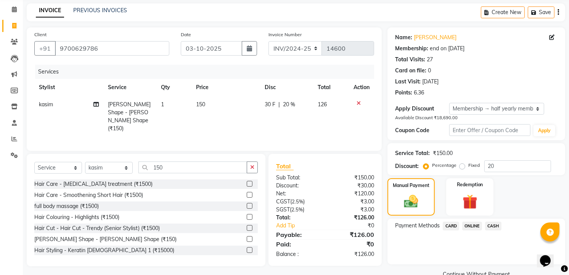
click at [502, 222] on div "Payment Methods CARD ONLINE CASH" at bounding box center [476, 227] width 162 height 10
click at [497, 227] on span "CASH" at bounding box center [493, 226] width 16 height 9
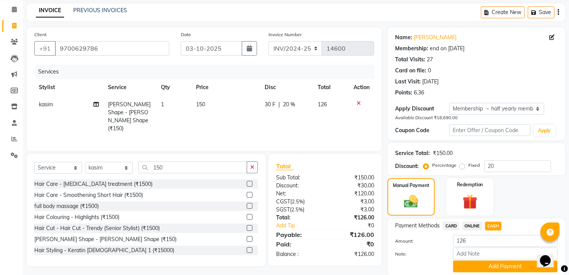
scroll to position [57, 0]
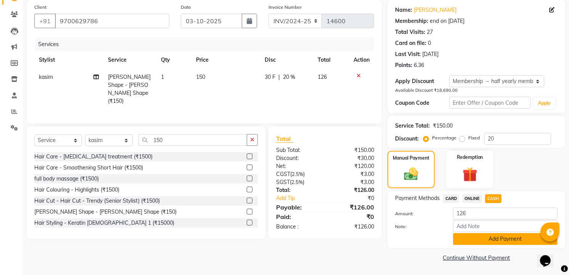
click at [497, 238] on button "Add Payment" at bounding box center [505, 239] width 104 height 12
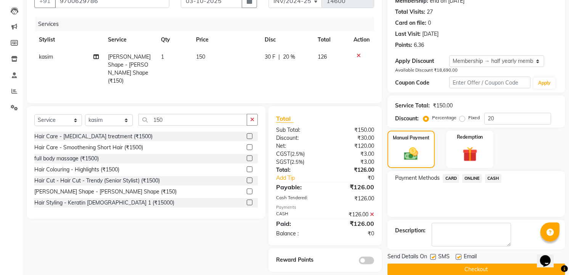
scroll to position [89, 0]
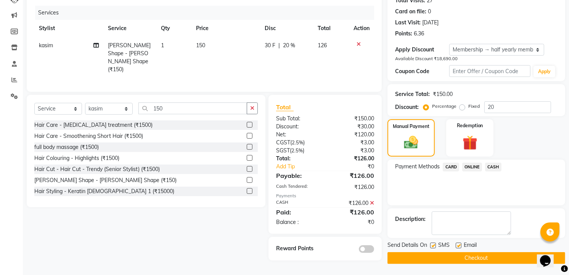
click at [506, 268] on main "INVOICE PREVIOUS INVOICES Create New Save Client [PHONE_NUMBER] Date [DATE] Inv…" at bounding box center [296, 109] width 546 height 331
click at [510, 257] on button "Checkout" at bounding box center [476, 258] width 178 height 12
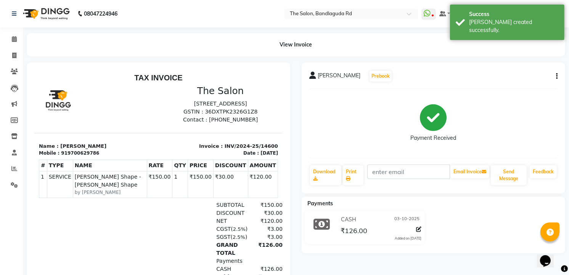
click at [50, 14] on img at bounding box center [45, 13] width 52 height 21
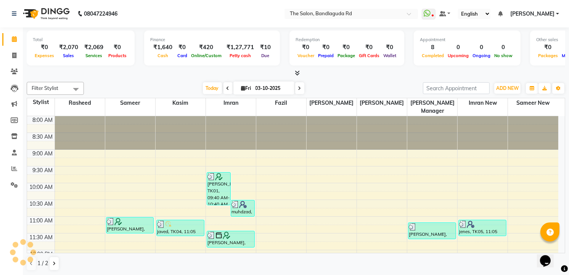
scroll to position [0, 0]
click at [8, 56] on span at bounding box center [14, 55] width 13 height 9
select select "service"
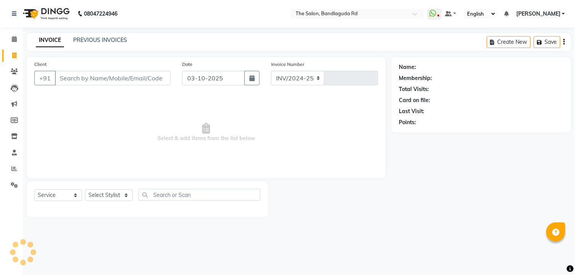
select select "5198"
type input "14601"
click at [109, 201] on select "Select Stylist [PERSON_NAME] [PERSON_NAME] [PERSON_NAME] new [PERSON_NAME] [PER…" at bounding box center [109, 196] width 48 height 12
select select "49762"
click at [85, 190] on select "Select Stylist [PERSON_NAME] [PERSON_NAME] [PERSON_NAME] new [PERSON_NAME] [PER…" at bounding box center [109, 196] width 48 height 12
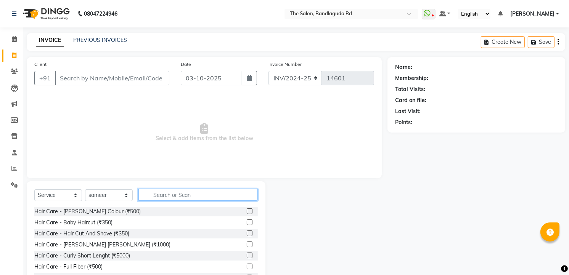
click at [170, 190] on input "text" at bounding box center [197, 195] width 119 height 12
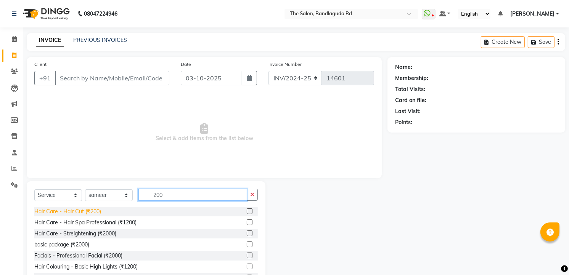
type input "200"
click at [93, 212] on div "Hair Care - Hair Cut (₹200)" at bounding box center [67, 212] width 67 height 8
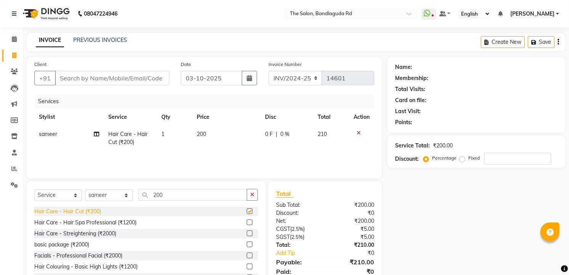
checkbox input "false"
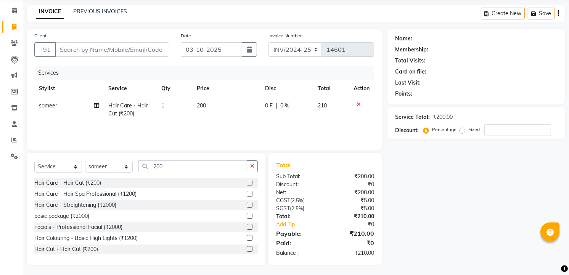
scroll to position [30, 0]
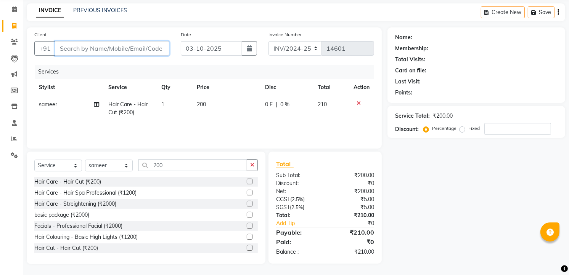
click at [137, 43] on input "Client" at bounding box center [112, 48] width 114 height 14
drag, startPoint x: 137, startPoint y: 43, endPoint x: 103, endPoint y: 44, distance: 34.0
click at [103, 44] on input "Client" at bounding box center [112, 48] width 114 height 14
type input "9"
type input "0"
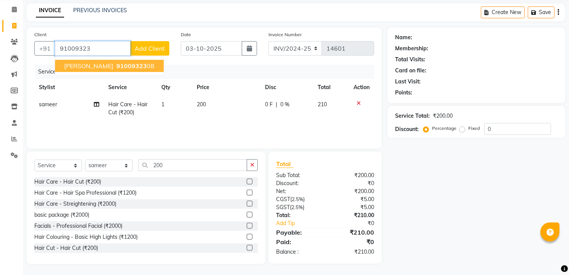
click at [116, 69] on button "[PERSON_NAME] 91009323 08" at bounding box center [109, 66] width 109 height 12
type input "9100932308"
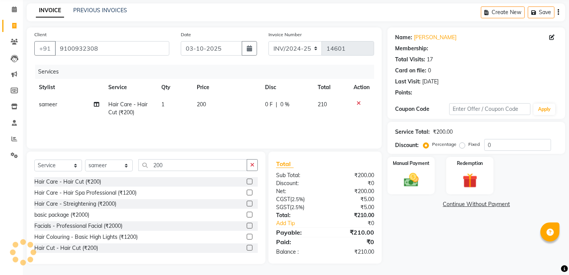
type input "20"
select select "2: Object"
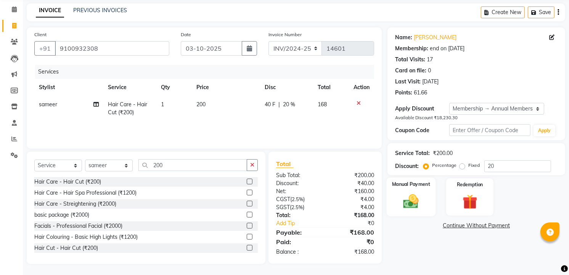
click at [403, 201] on img at bounding box center [411, 202] width 25 height 18
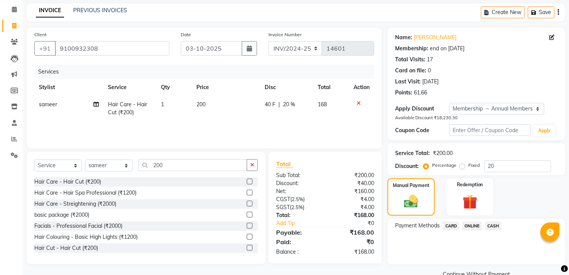
scroll to position [46, 0]
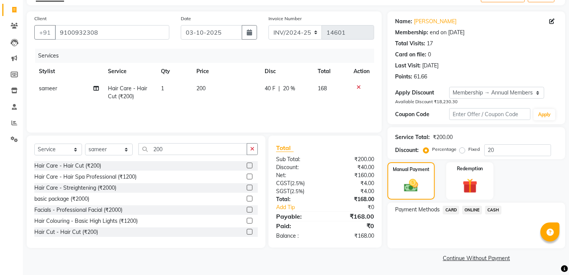
click at [490, 212] on span "CASH" at bounding box center [493, 210] width 16 height 9
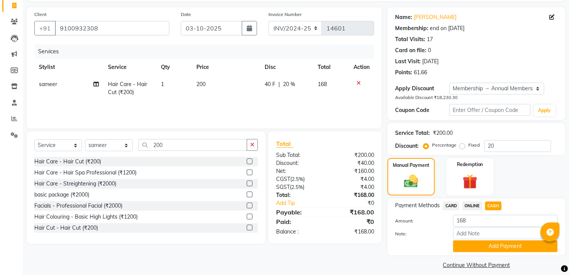
scroll to position [57, 0]
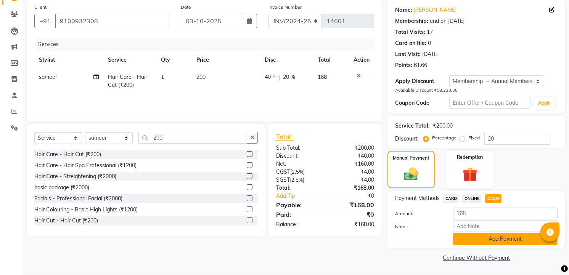
click at [510, 238] on button "Add Payment" at bounding box center [505, 239] width 104 height 12
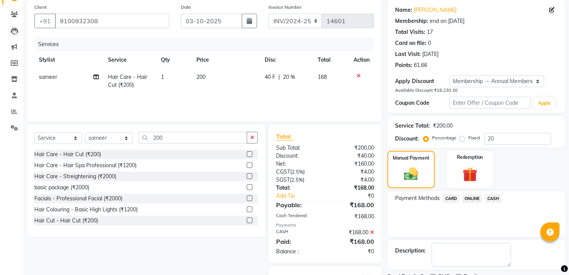
scroll to position [106, 0]
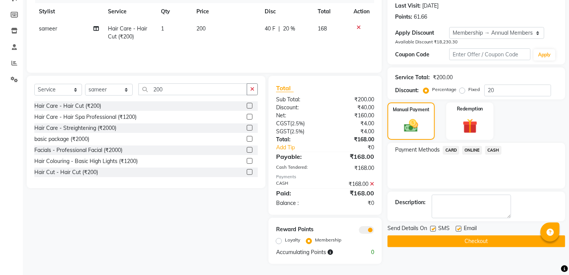
click at [512, 237] on button "Checkout" at bounding box center [476, 242] width 178 height 12
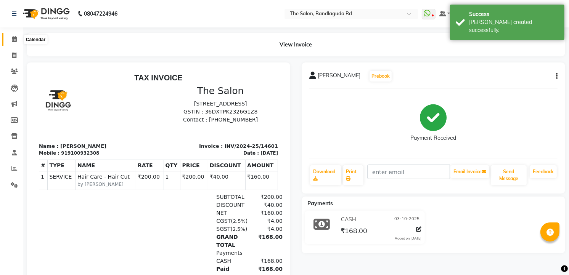
click at [12, 40] on icon at bounding box center [14, 39] width 5 height 6
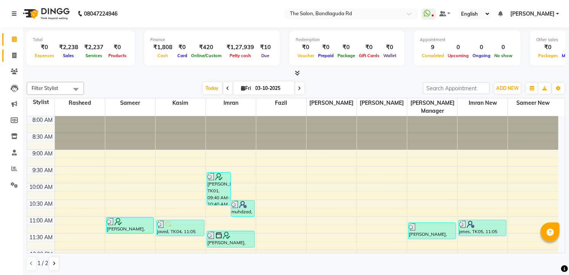
click at [4, 56] on link "Invoice" at bounding box center [11, 56] width 18 height 13
select select "service"
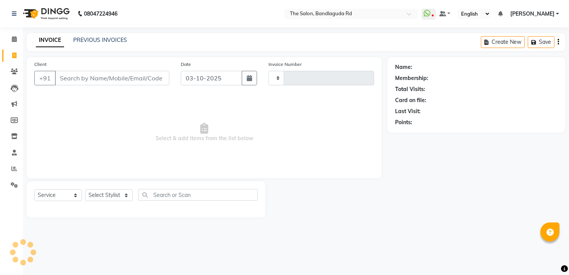
type input "14602"
select select "5198"
click at [98, 193] on select "Select Stylist [PERSON_NAME] [PERSON_NAME] [PERSON_NAME] new [PERSON_NAME] [PER…" at bounding box center [109, 196] width 48 height 12
select select "63354"
click at [85, 190] on select "Select Stylist [PERSON_NAME] [PERSON_NAME] [PERSON_NAME] new [PERSON_NAME] [PER…" at bounding box center [109, 196] width 48 height 12
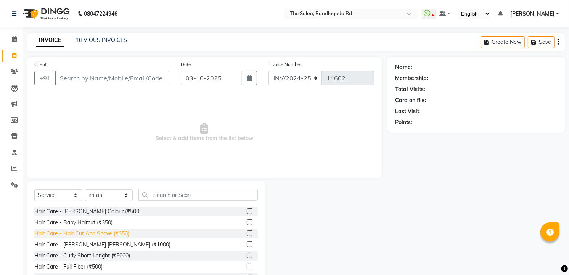
click at [115, 232] on div "Hair Care - Hair Cut And Shave (₹350)" at bounding box center [81, 234] width 95 height 8
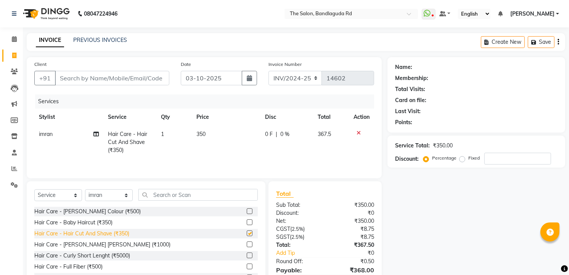
checkbox input "false"
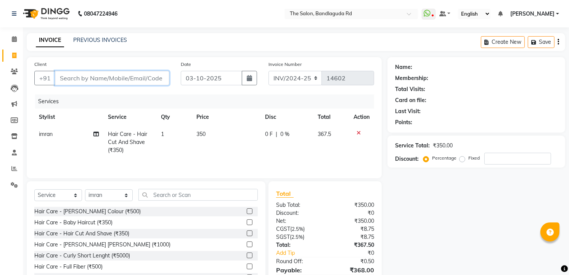
click at [122, 78] on input "Client" at bounding box center [112, 78] width 114 height 14
type input "7"
type input "0"
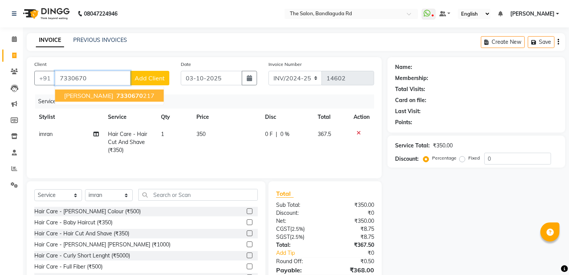
click at [120, 96] on span "7330670" at bounding box center [129, 96] width 27 height 8
type input "7330670217"
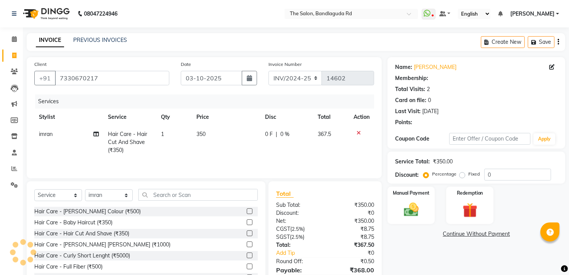
select select "1: Object"
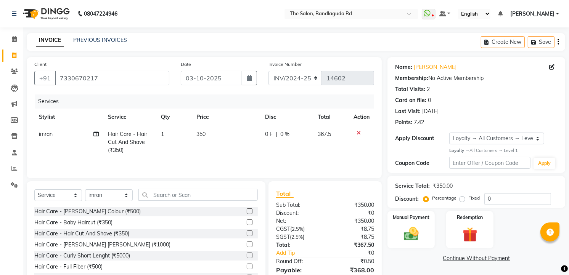
scroll to position [39, 0]
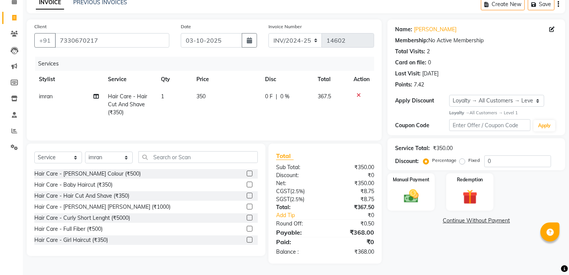
click at [462, 218] on link "Continue Without Payment" at bounding box center [476, 221] width 175 height 8
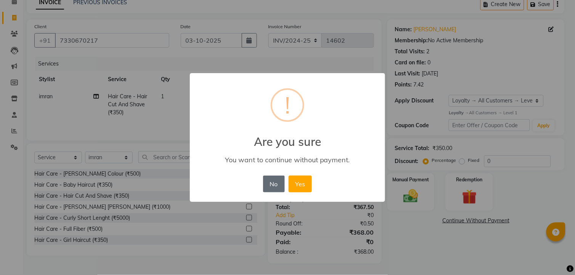
click at [272, 177] on button "No" at bounding box center [273, 184] width 21 height 17
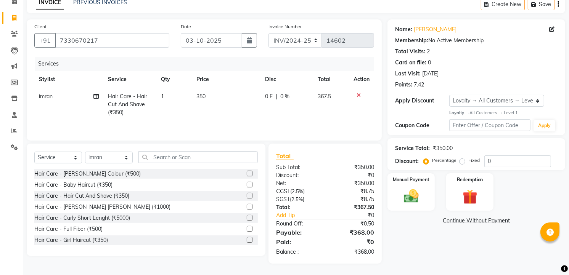
scroll to position [0, 0]
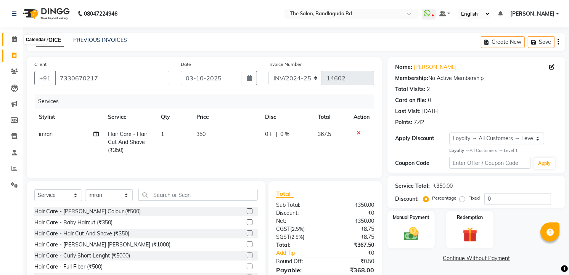
click at [12, 39] on icon at bounding box center [14, 39] width 5 height 6
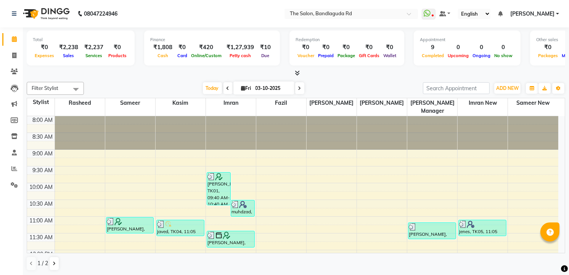
click at [13, 64] on li "Clients" at bounding box center [11, 72] width 23 height 16
click at [13, 56] on icon at bounding box center [14, 56] width 4 height 6
select select "service"
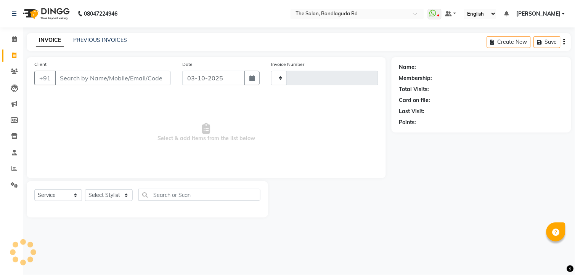
type input "14602"
select select "5198"
click at [113, 115] on span "Select & add items from the list below" at bounding box center [206, 133] width 344 height 76
click at [111, 196] on select "Select Stylist [PERSON_NAME] [PERSON_NAME] [PERSON_NAME] new [PERSON_NAME] [PER…" at bounding box center [109, 196] width 48 height 12
select select "93197"
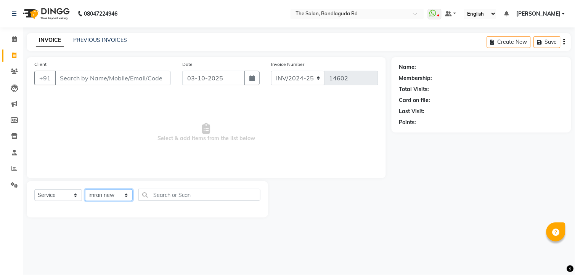
click at [85, 190] on select "Select Stylist [PERSON_NAME] [PERSON_NAME] [PERSON_NAME] new [PERSON_NAME] [PER…" at bounding box center [109, 196] width 48 height 12
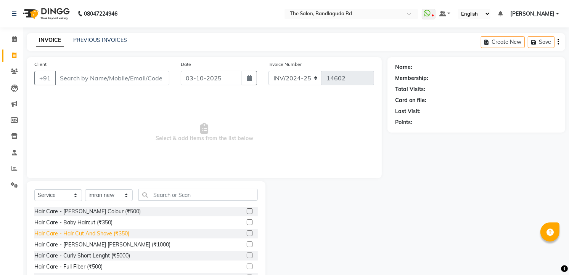
click at [90, 237] on div "Hair Care - Hair Cut And Shave (₹350)" at bounding box center [81, 234] width 95 height 8
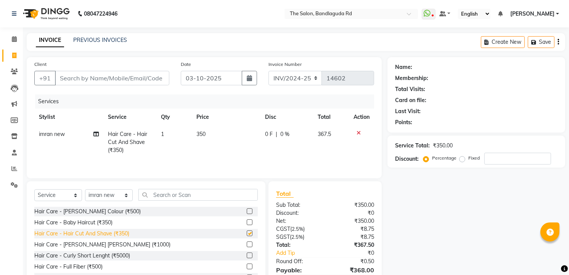
checkbox input "false"
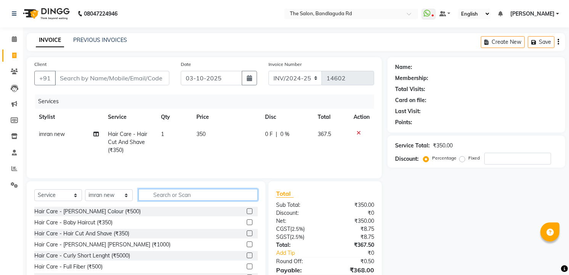
click at [167, 200] on input "text" at bounding box center [197, 195] width 119 height 12
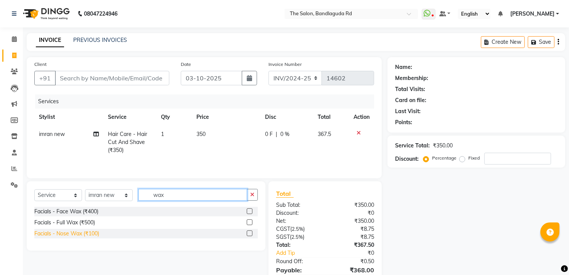
type input "wax"
click at [90, 234] on div "Facials - Nose Wax (₹100)" at bounding box center [66, 234] width 65 height 8
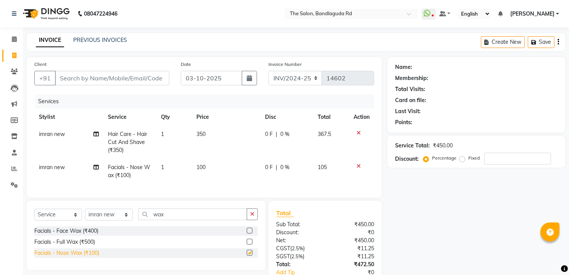
checkbox input "false"
drag, startPoint x: 174, startPoint y: 164, endPoint x: 168, endPoint y: 162, distance: 6.4
click at [173, 163] on td "1" at bounding box center [173, 171] width 35 height 25
select select "93197"
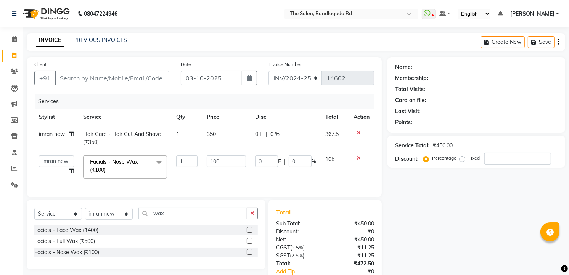
click at [168, 162] on td "Facials - Nose Wax (₹100) x Hair Care - [PERSON_NAME] Colour (₹500) Hair Care -…" at bounding box center [125, 167] width 93 height 32
click at [189, 161] on input "1" at bounding box center [186, 162] width 21 height 12
type input "2"
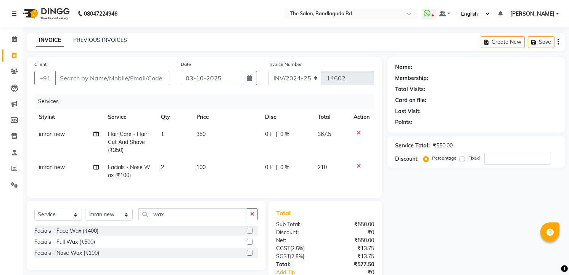
click at [199, 173] on tr "imran new Facials - Nose Wax (₹100) 2 100 0 F | 0 % 210" at bounding box center [204, 171] width 340 height 25
click at [71, 79] on input "Client" at bounding box center [112, 78] width 114 height 14
type input "7"
type input "0"
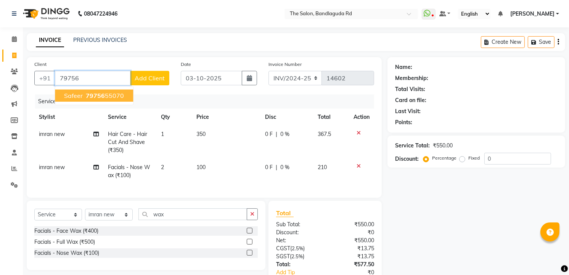
click at [77, 92] on span "Safeer" at bounding box center [73, 96] width 19 height 8
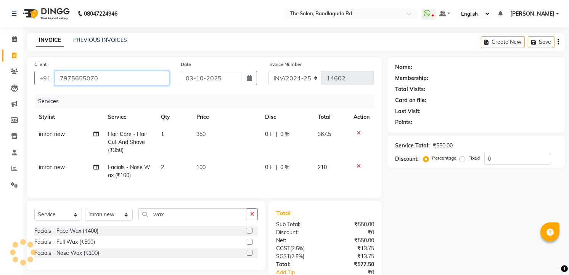
type input "7975655070"
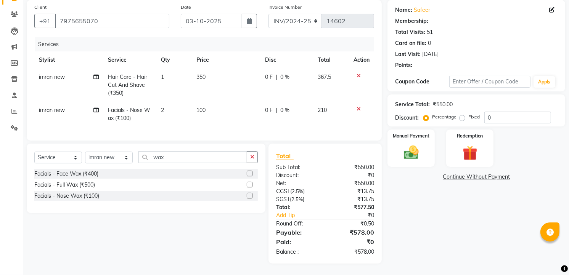
type input "20"
select select "2: Object"
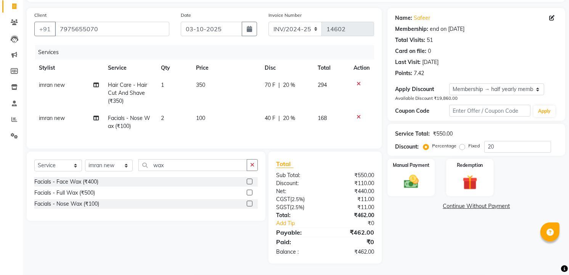
scroll to position [55, 0]
click at [415, 178] on img at bounding box center [411, 182] width 25 height 18
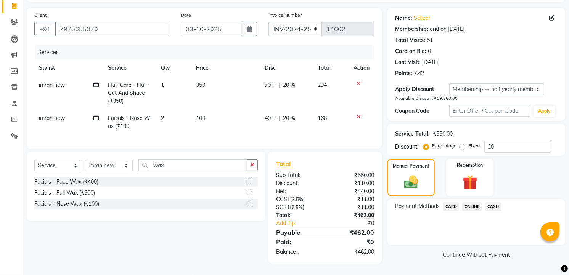
click at [475, 203] on span "ONLINE" at bounding box center [472, 207] width 20 height 9
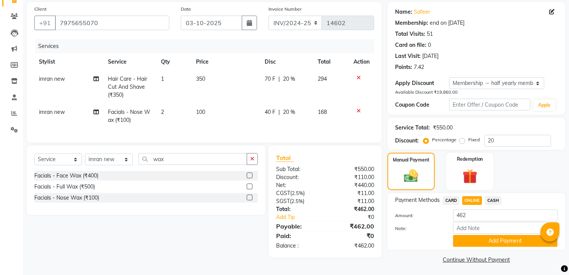
scroll to position [57, 0]
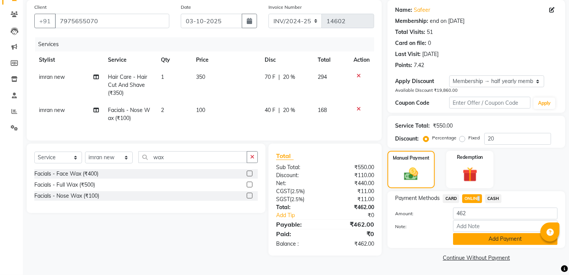
click at [472, 235] on button "Add Payment" at bounding box center [505, 239] width 104 height 12
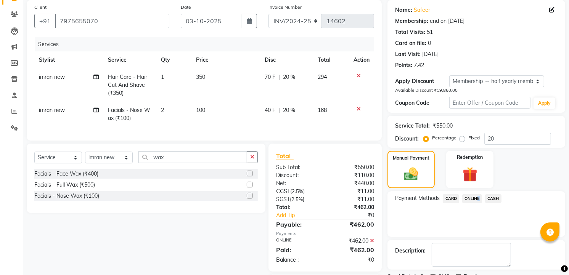
scroll to position [98, 0]
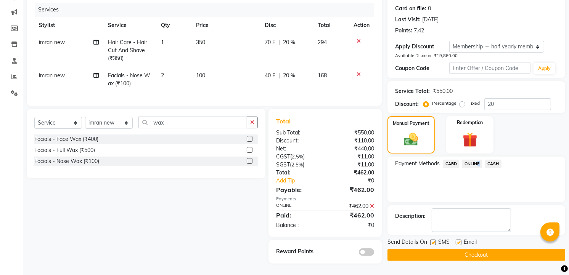
click at [481, 253] on button "Checkout" at bounding box center [476, 255] width 178 height 12
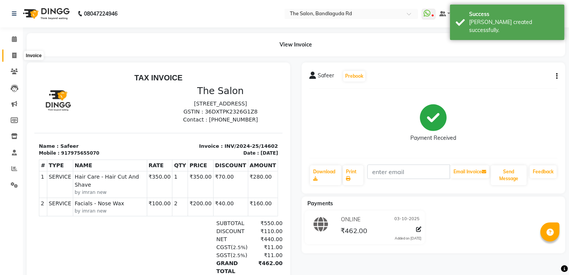
click at [15, 56] on icon at bounding box center [14, 56] width 4 height 6
select select "service"
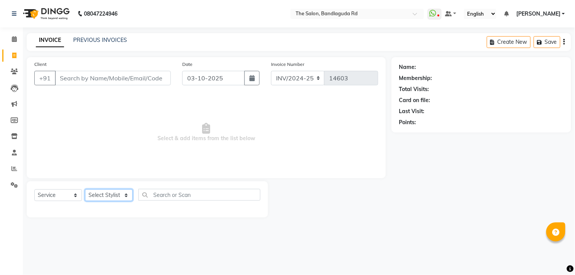
click at [96, 191] on select "Select Stylist [PERSON_NAME] [PERSON_NAME] [PERSON_NAME] new [PERSON_NAME] [PER…" at bounding box center [109, 196] width 48 height 12
select select "93625"
click at [85, 190] on select "Select Stylist [PERSON_NAME] [PERSON_NAME] [PERSON_NAME] new [PERSON_NAME] [PER…" at bounding box center [109, 196] width 48 height 12
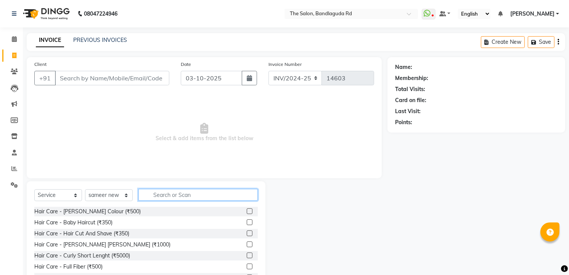
click at [180, 199] on input "text" at bounding box center [197, 195] width 119 height 12
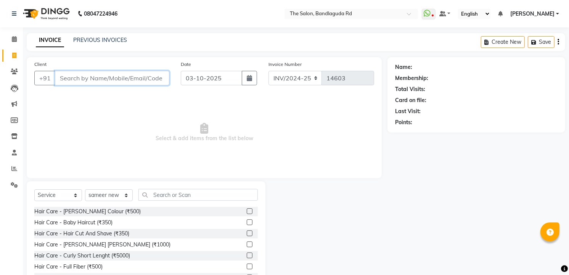
click at [136, 82] on input "Client" at bounding box center [112, 78] width 114 height 14
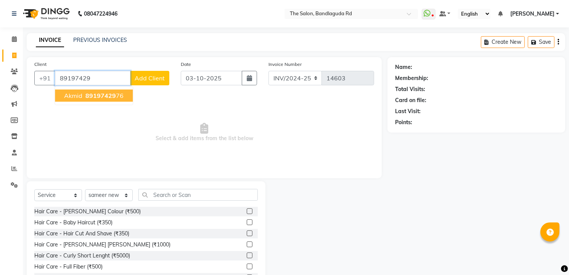
click at [115, 96] on ngb-highlight "89197429 76" at bounding box center [104, 96] width 40 height 8
type input "8919742976"
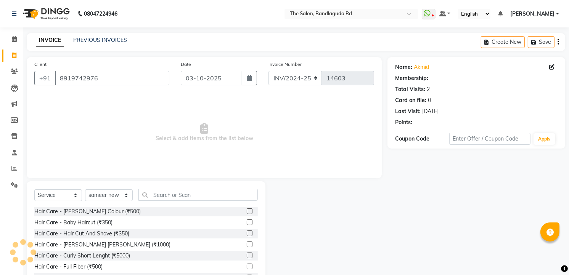
select select "2: Object"
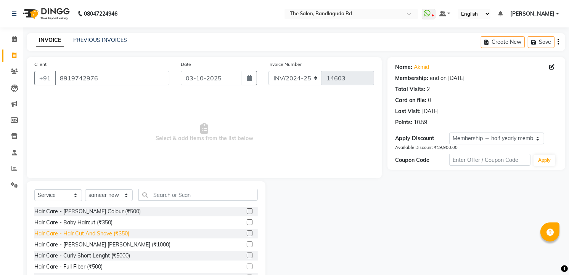
click at [104, 232] on div "Hair Care - Hair Cut And Shave (₹350)" at bounding box center [81, 234] width 95 height 8
checkbox input "false"
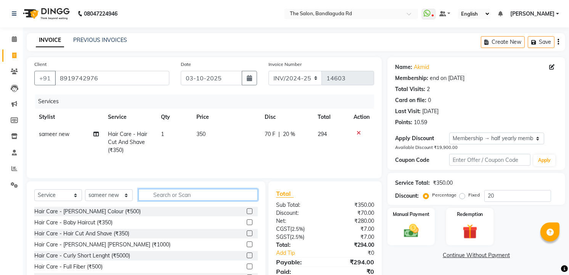
click at [168, 198] on input "text" at bounding box center [197, 195] width 119 height 12
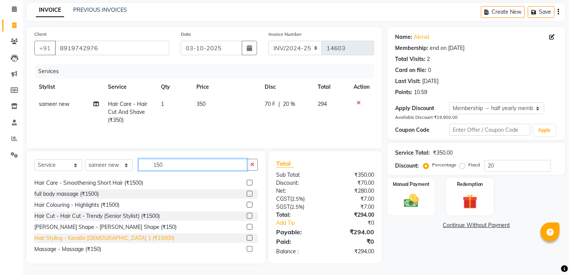
scroll to position [12, 0]
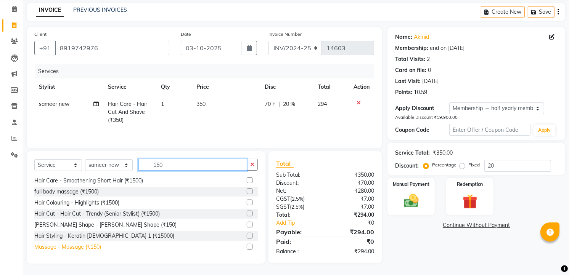
type input "150"
click at [61, 244] on div "Massage - Massage (₹150)" at bounding box center [67, 247] width 67 height 8
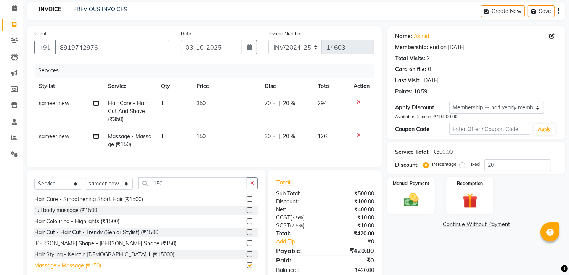
checkbox input "false"
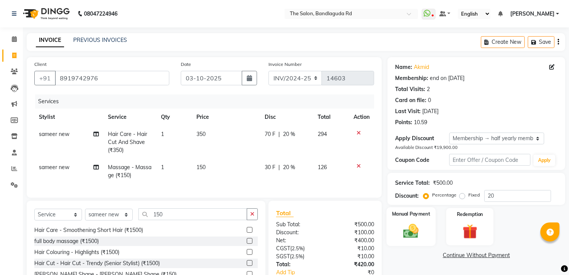
click at [420, 226] on img at bounding box center [411, 231] width 25 height 18
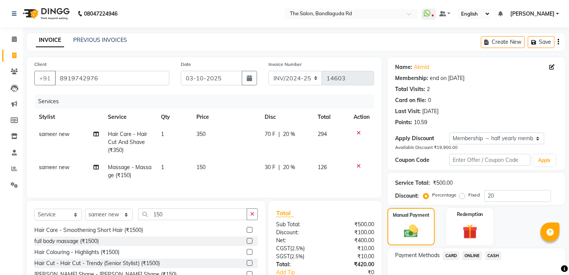
click at [475, 254] on span "ONLINE" at bounding box center [472, 256] width 20 height 9
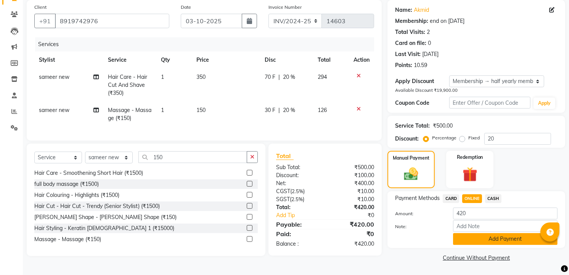
click at [482, 242] on button "Add Payment" at bounding box center [505, 239] width 104 height 12
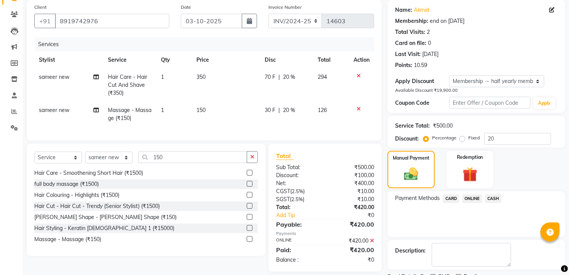
scroll to position [98, 0]
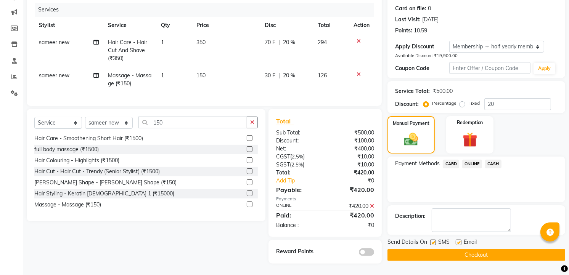
click at [483, 249] on button "Checkout" at bounding box center [476, 255] width 178 height 12
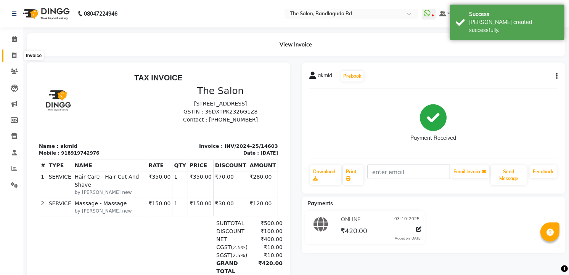
click at [12, 58] on icon at bounding box center [14, 56] width 4 height 6
select select "service"
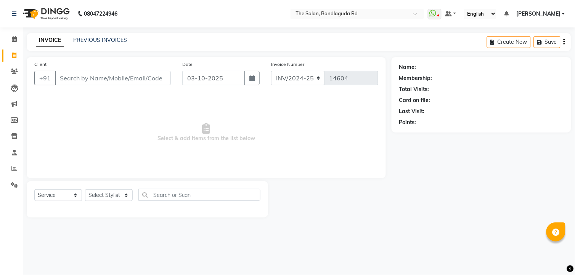
click at [123, 188] on div "Select Service Product Membership Package Voucher Prepaid Gift Card Select Styl…" at bounding box center [147, 200] width 241 height 36
drag, startPoint x: 121, startPoint y: 196, endPoint x: 119, endPoint y: 189, distance: 7.6
click at [121, 196] on select "Select Stylist [PERSON_NAME] [PERSON_NAME] [PERSON_NAME] new [PERSON_NAME] [PER…" at bounding box center [109, 196] width 48 height 12
select select "93197"
click at [85, 190] on select "Select Stylist [PERSON_NAME] [PERSON_NAME] [PERSON_NAME] new [PERSON_NAME] [PER…" at bounding box center [109, 196] width 48 height 12
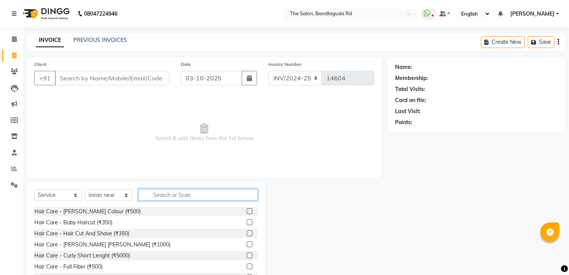
click at [150, 193] on input "text" at bounding box center [197, 195] width 119 height 12
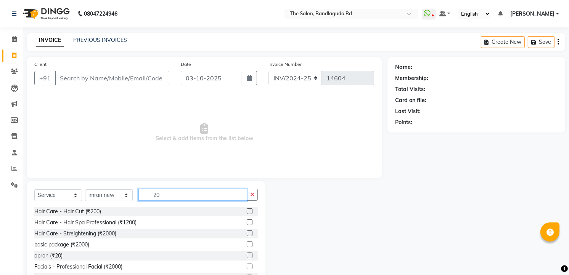
scroll to position [30, 0]
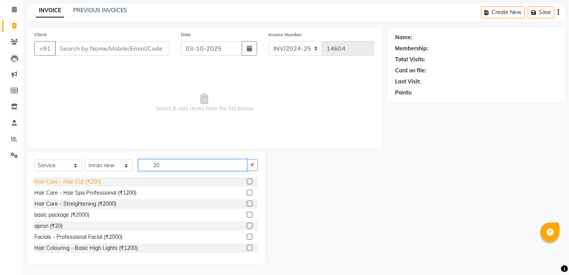
type input "20"
click at [87, 180] on div "Hair Care - Hair Cut (₹200)" at bounding box center [67, 182] width 67 height 8
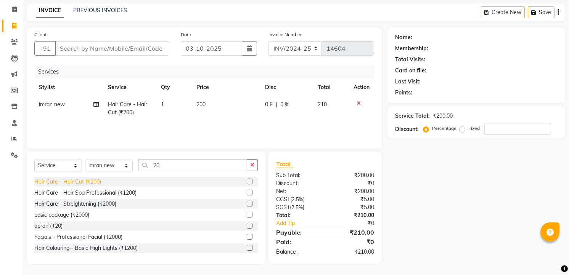
click at [87, 180] on div "Hair Care - Hair Cut (₹200)" at bounding box center [67, 182] width 67 height 8
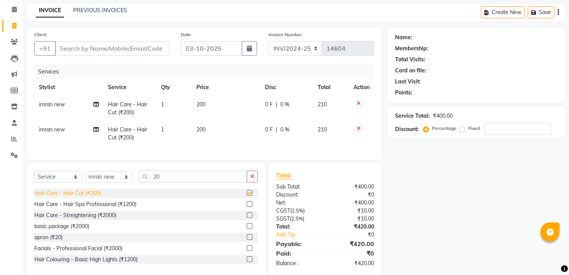
checkbox input "false"
click at [195, 176] on div "Select Service Product Membership Package Voucher Prepaid Gift Card Select Styl…" at bounding box center [146, 219] width 239 height 113
type input "2"
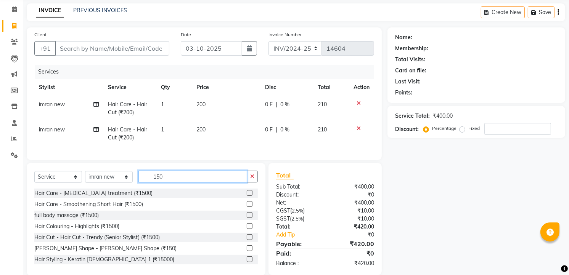
scroll to position [48, 0]
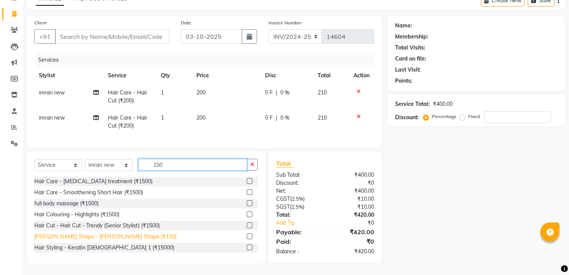
type input "150"
click at [113, 237] on div "[PERSON_NAME] Shape - [PERSON_NAME] Shape (₹150)" at bounding box center [105, 237] width 142 height 8
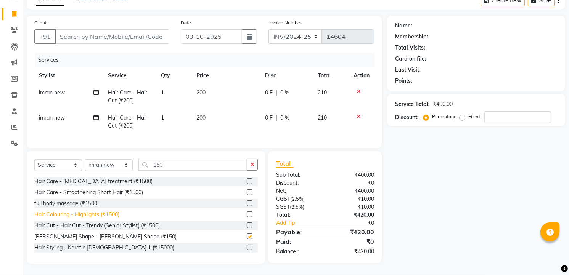
checkbox input "false"
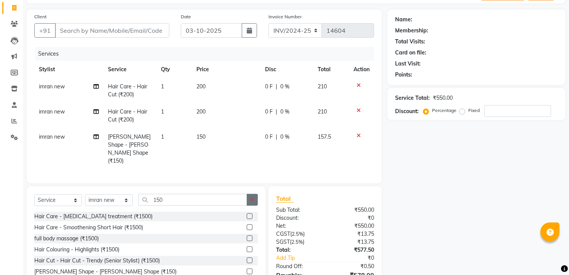
click at [254, 194] on button "button" at bounding box center [252, 200] width 11 height 12
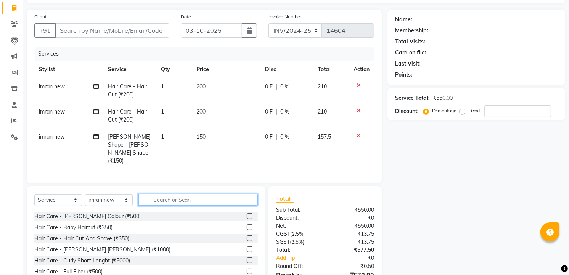
click at [220, 194] on input "text" at bounding box center [197, 200] width 119 height 12
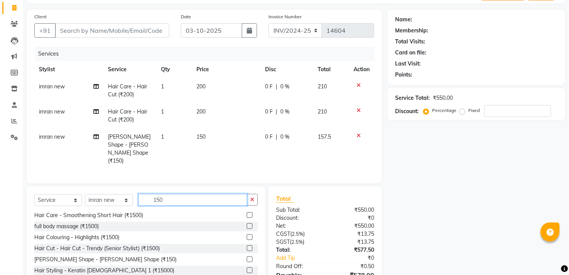
scroll to position [81, 0]
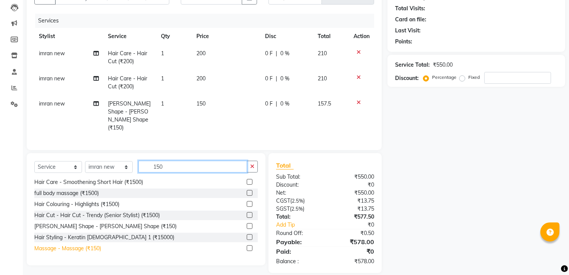
type input "150"
click at [85, 245] on div "Massage - Massage (₹150)" at bounding box center [67, 249] width 67 height 8
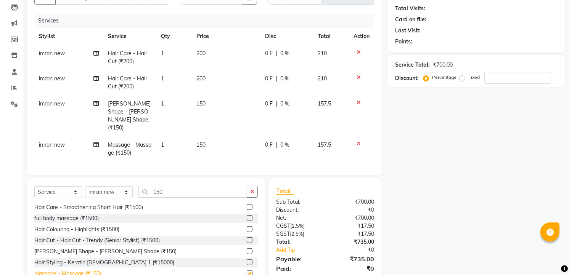
checkbox input "false"
click at [359, 102] on icon at bounding box center [359, 102] width 4 height 5
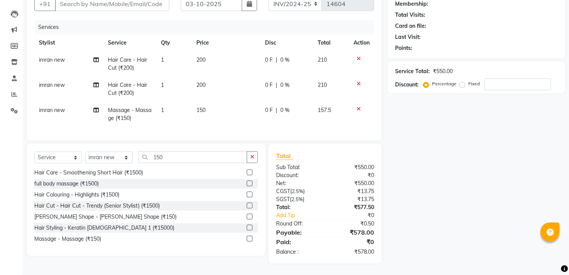
scroll to position [0, 0]
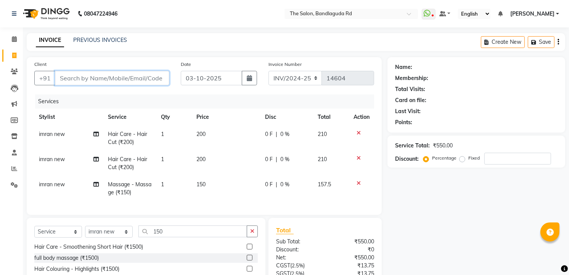
click at [158, 74] on input "Client" at bounding box center [112, 78] width 114 height 14
type input "9"
type input "0"
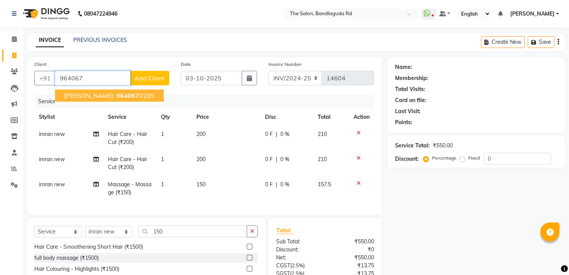
click at [74, 94] on span "[PERSON_NAME]" at bounding box center [88, 96] width 49 height 8
type input "9640670205"
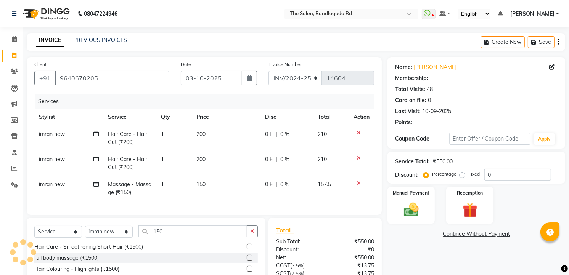
type input "20"
select select "2: Object"
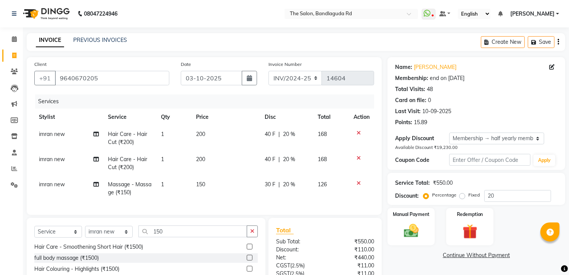
scroll to position [73, 0]
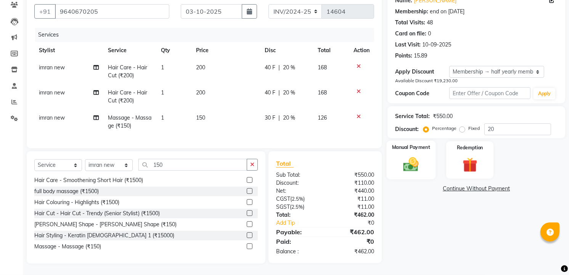
click at [410, 158] on img at bounding box center [411, 165] width 25 height 18
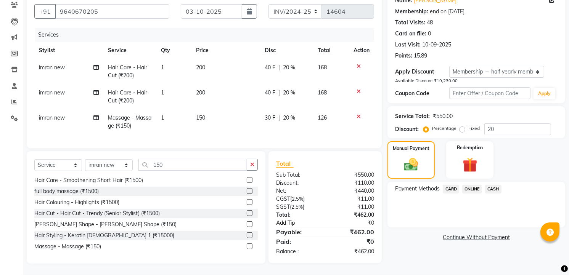
click at [284, 223] on link "Add Tip" at bounding box center [302, 223] width 64 height 8
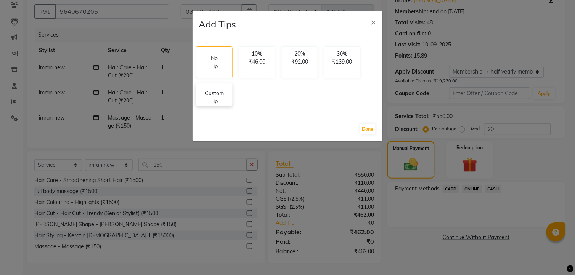
click at [219, 101] on p "Custom Tip" at bounding box center [214, 98] width 27 height 16
select select "93197"
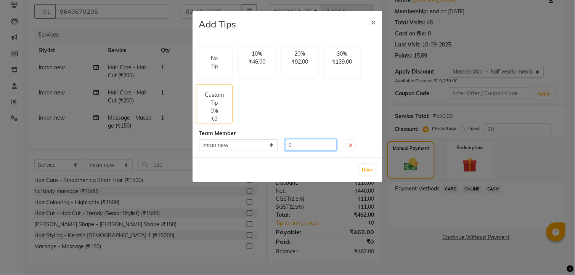
click at [310, 143] on input "0" at bounding box center [310, 145] width 51 height 12
type input "080"
click at [364, 168] on button "Done" at bounding box center [367, 170] width 15 height 11
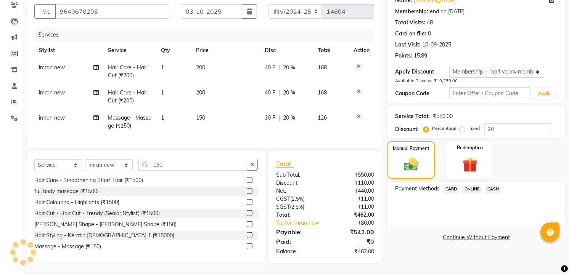
click at [474, 185] on span "ONLINE" at bounding box center [472, 189] width 20 height 9
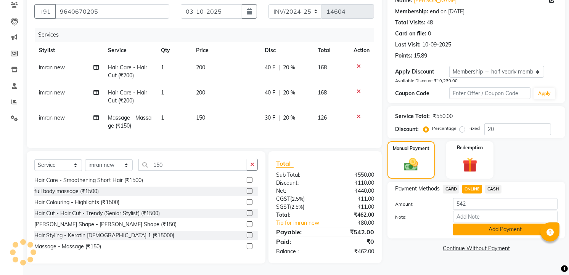
click at [474, 226] on button "Add Payment" at bounding box center [505, 230] width 104 height 12
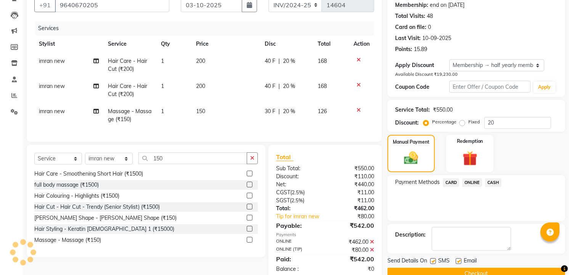
scroll to position [123, 0]
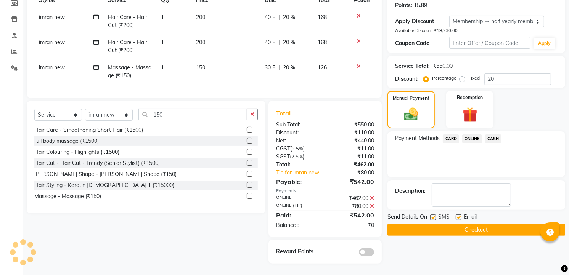
click at [474, 224] on button "Checkout" at bounding box center [476, 230] width 178 height 12
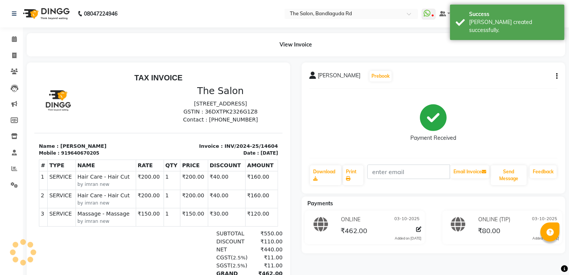
click at [45, 9] on img at bounding box center [45, 13] width 52 height 21
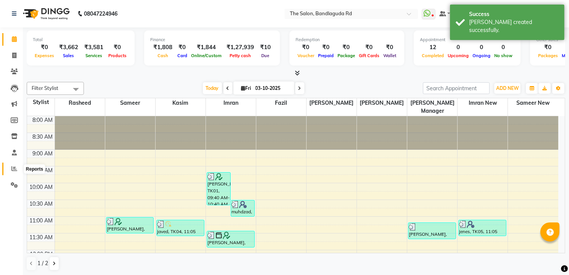
click at [12, 166] on icon at bounding box center [14, 169] width 6 height 6
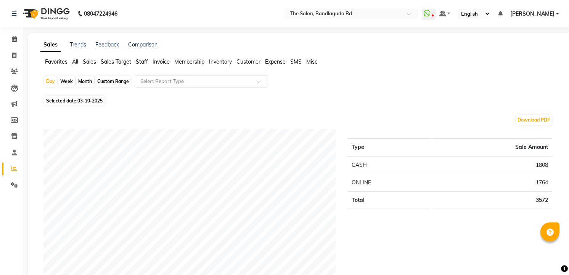
click at [46, 6] on img at bounding box center [45, 13] width 52 height 21
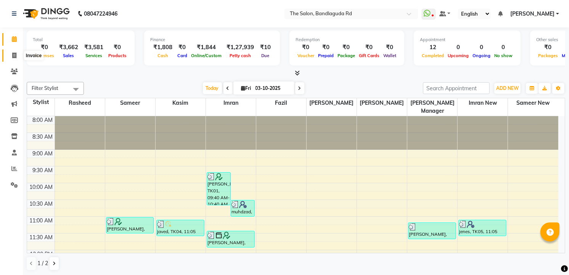
click at [14, 54] on icon at bounding box center [14, 56] width 4 height 6
select select "service"
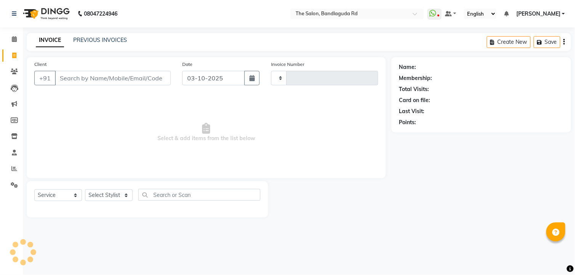
type input "14605"
select select "5198"
click at [119, 193] on select "Select Stylist [PERSON_NAME] [PERSON_NAME] [PERSON_NAME] new [PERSON_NAME] [PER…" at bounding box center [109, 196] width 48 height 12
select select "43772"
click at [85, 190] on select "Select Stylist [PERSON_NAME] [PERSON_NAME] [PERSON_NAME] new [PERSON_NAME] [PER…" at bounding box center [109, 196] width 48 height 12
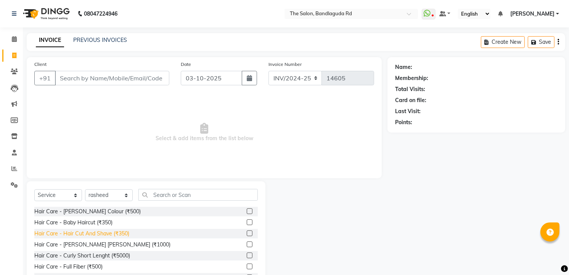
click at [104, 233] on div "Hair Care - Hair Cut And Shave (₹350)" at bounding box center [81, 234] width 95 height 8
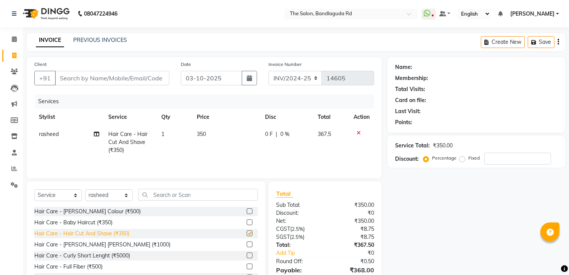
checkbox input "false"
click at [191, 187] on div "Select Service Product Membership Package Voucher Prepaid Gift Card Select Styl…" at bounding box center [146, 238] width 239 height 113
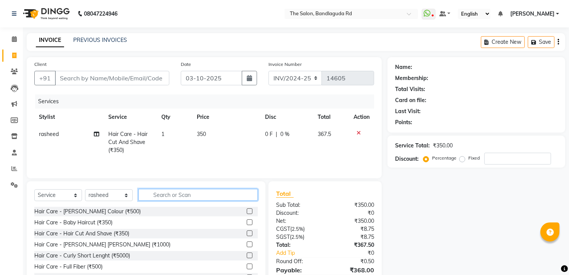
click at [190, 198] on input "text" at bounding box center [197, 195] width 119 height 12
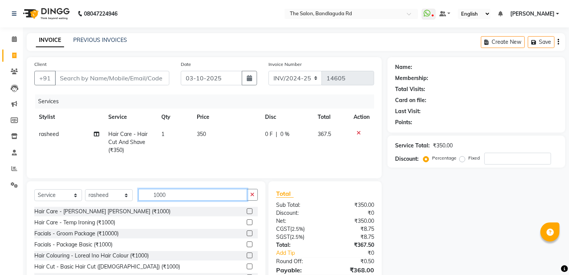
scroll to position [39, 0]
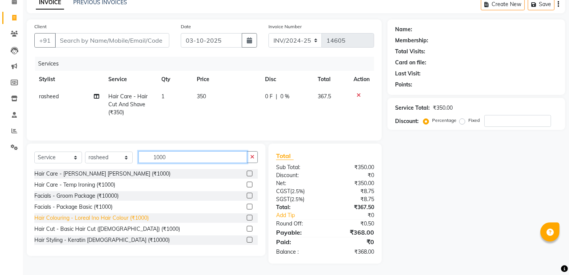
type input "1000"
click at [109, 215] on div "Hair Colouring - Loreal Ino Hair Colour (₹1000)" at bounding box center [91, 218] width 114 height 8
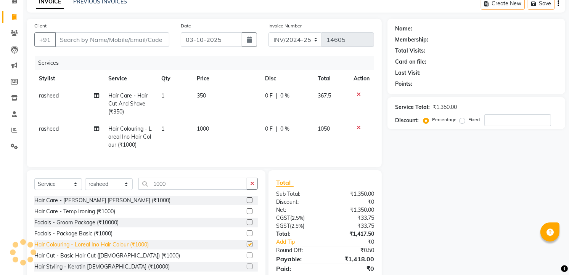
checkbox input "false"
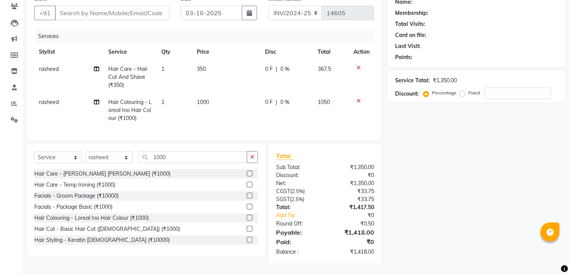
scroll to position [1, 0]
click at [119, 10] on input "Client" at bounding box center [112, 13] width 114 height 14
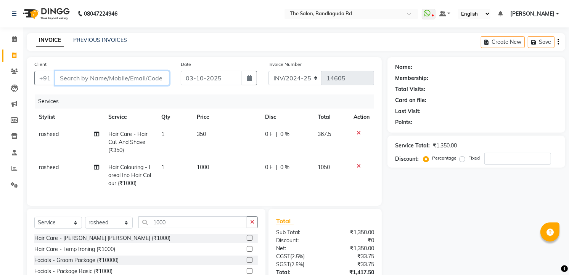
click at [150, 75] on input "Client" at bounding box center [112, 78] width 114 height 14
click at [150, 76] on input "Client" at bounding box center [112, 78] width 114 height 14
type input "9"
type input "0"
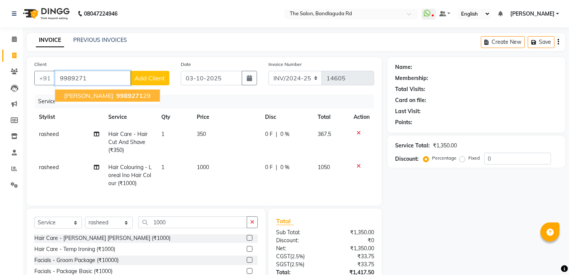
click at [128, 96] on span "9989271" at bounding box center [129, 96] width 27 height 8
type input "998927129"
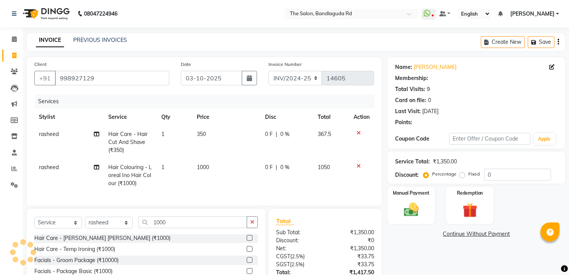
type input "20"
select select "2: Object"
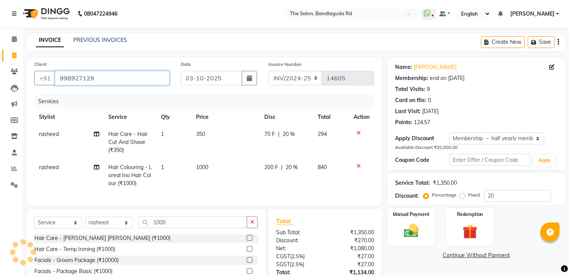
click at [100, 77] on input "998927129" at bounding box center [112, 78] width 114 height 14
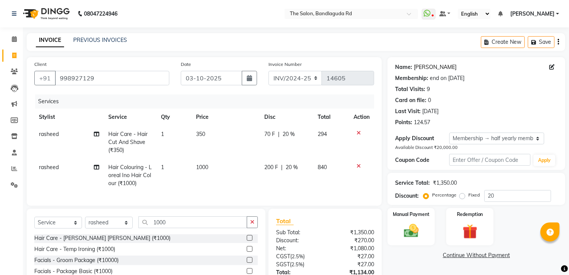
click at [418, 65] on link "[PERSON_NAME]" at bounding box center [435, 67] width 43 height 8
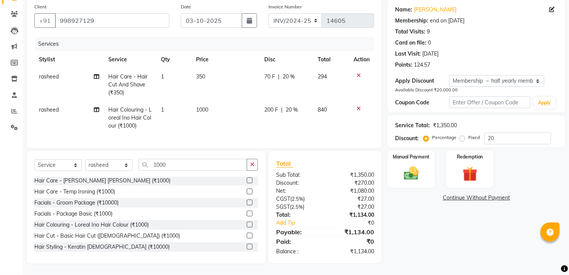
scroll to position [64, 0]
click at [412, 158] on div "Manual Payment" at bounding box center [411, 169] width 49 height 39
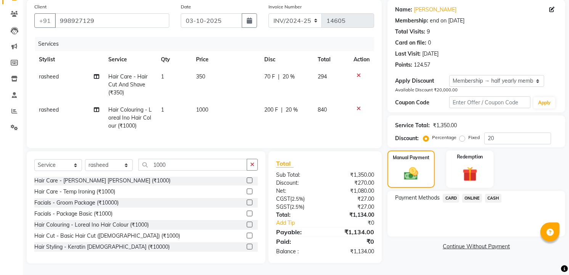
click at [474, 191] on div "Payment Methods CARD ONLINE CASH" at bounding box center [476, 214] width 178 height 46
click at [474, 196] on span "ONLINE" at bounding box center [472, 198] width 20 height 9
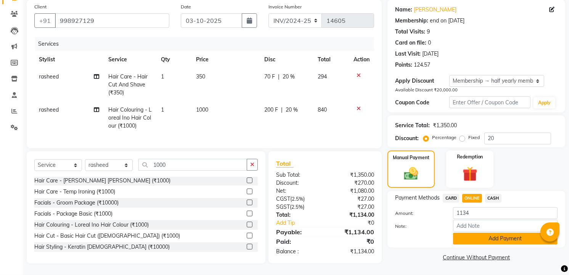
click at [487, 233] on button "Add Payment" at bounding box center [505, 239] width 104 height 12
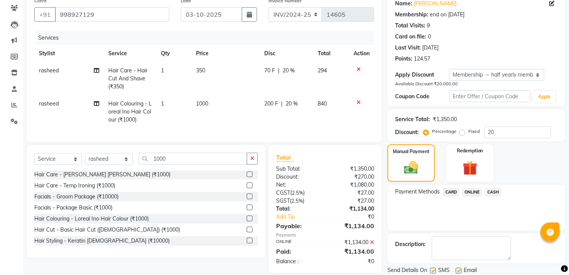
scroll to position [106, 0]
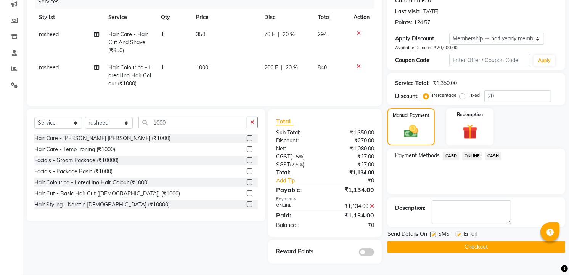
click at [471, 241] on button "Checkout" at bounding box center [476, 247] width 178 height 12
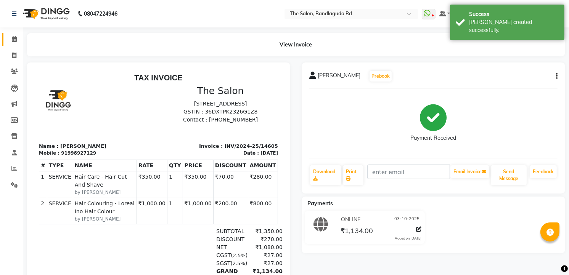
click at [12, 33] on link "Calendar" at bounding box center [11, 39] width 18 height 13
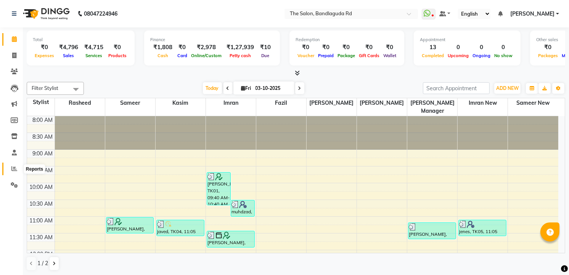
click at [16, 173] on span at bounding box center [14, 169] width 13 height 9
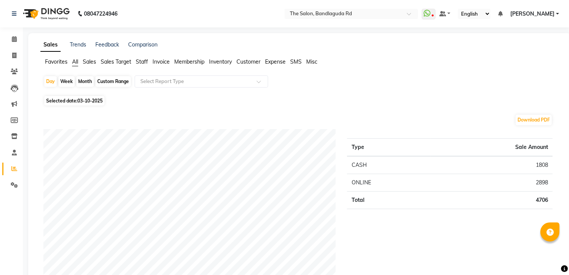
click at [16, 174] on link "Reports" at bounding box center [11, 169] width 18 height 13
click at [17, 58] on span at bounding box center [14, 55] width 13 height 9
select select "service"
